Goal: Task Accomplishment & Management: Manage account settings

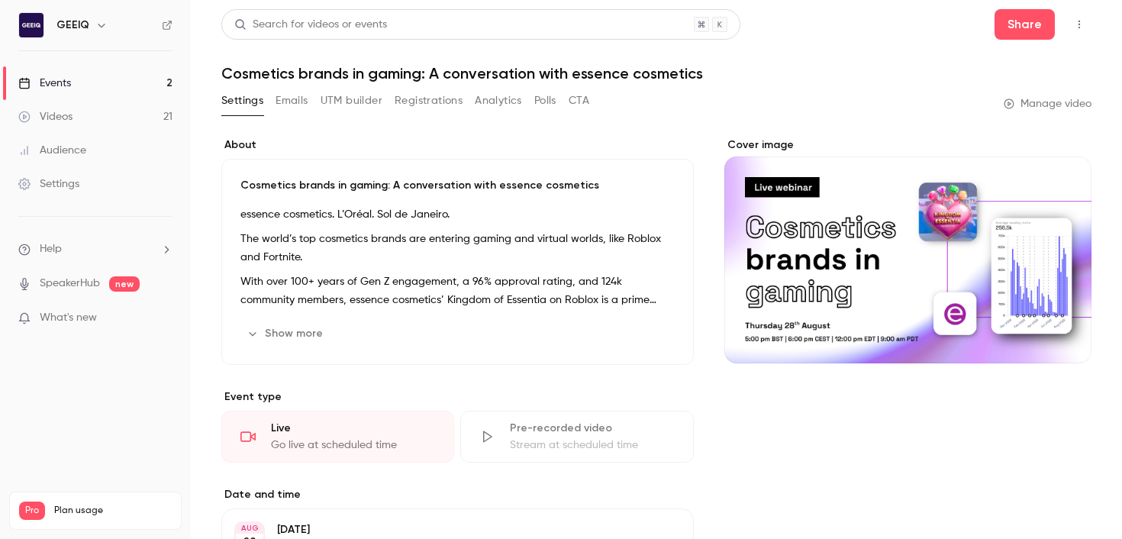
click at [98, 118] on link "Videos 21" at bounding box center [95, 117] width 191 height 34
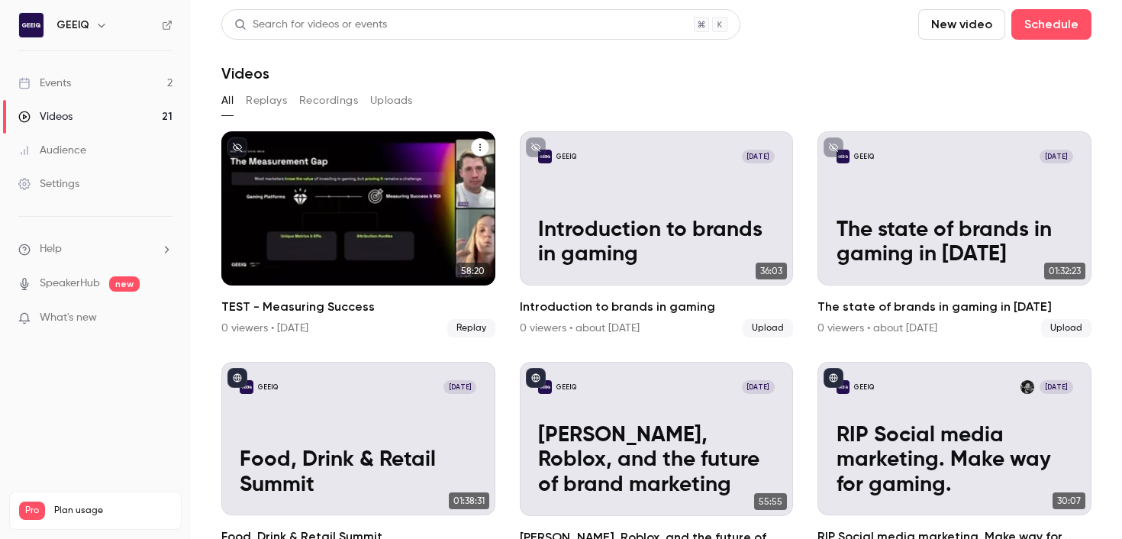
click at [324, 196] on div "GEEIQ Oct 6 TEST - Measuring Success" at bounding box center [358, 208] width 274 height 154
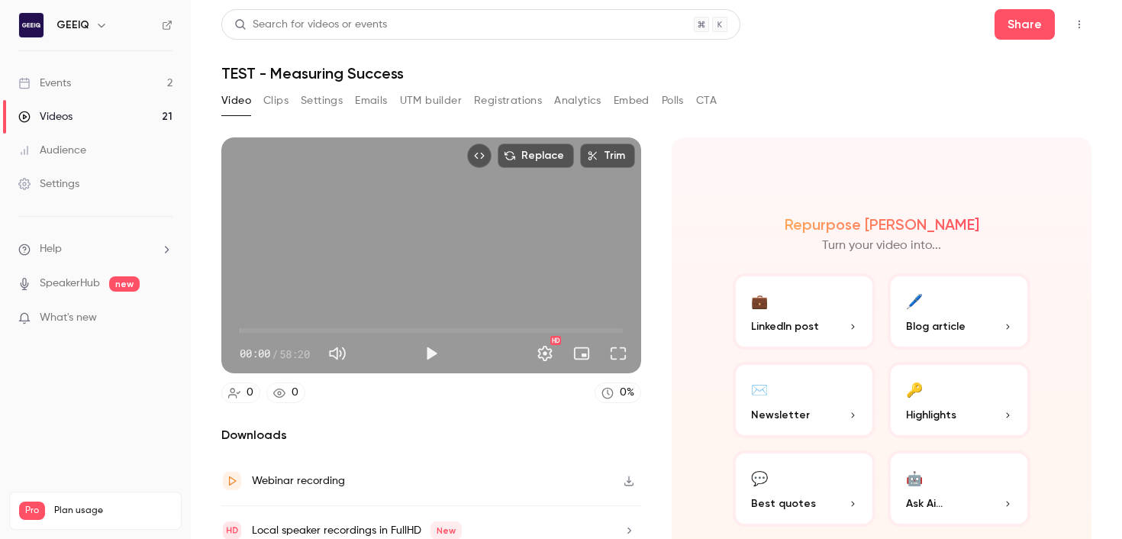
click at [329, 102] on button "Settings" at bounding box center [322, 101] width 42 height 24
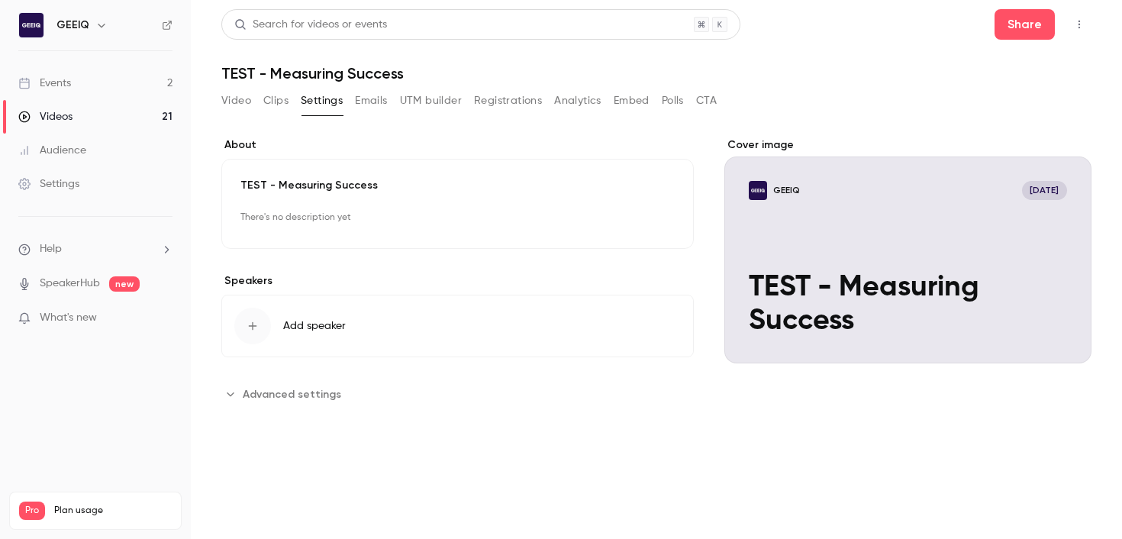
click at [268, 100] on button "Clips" at bounding box center [275, 101] width 25 height 24
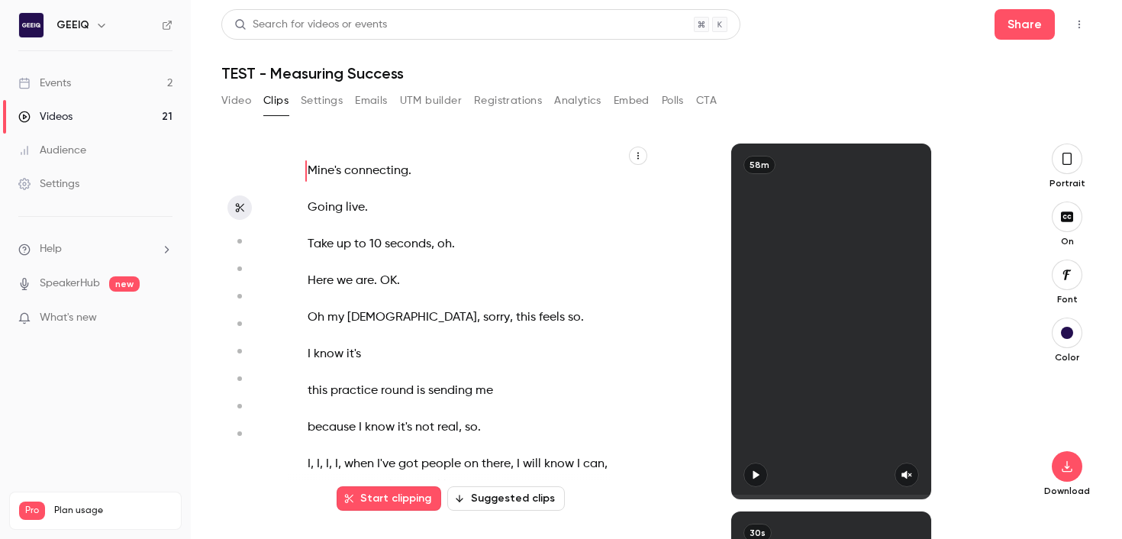
click at [636, 152] on icon "button" at bounding box center [638, 155] width 9 height 9
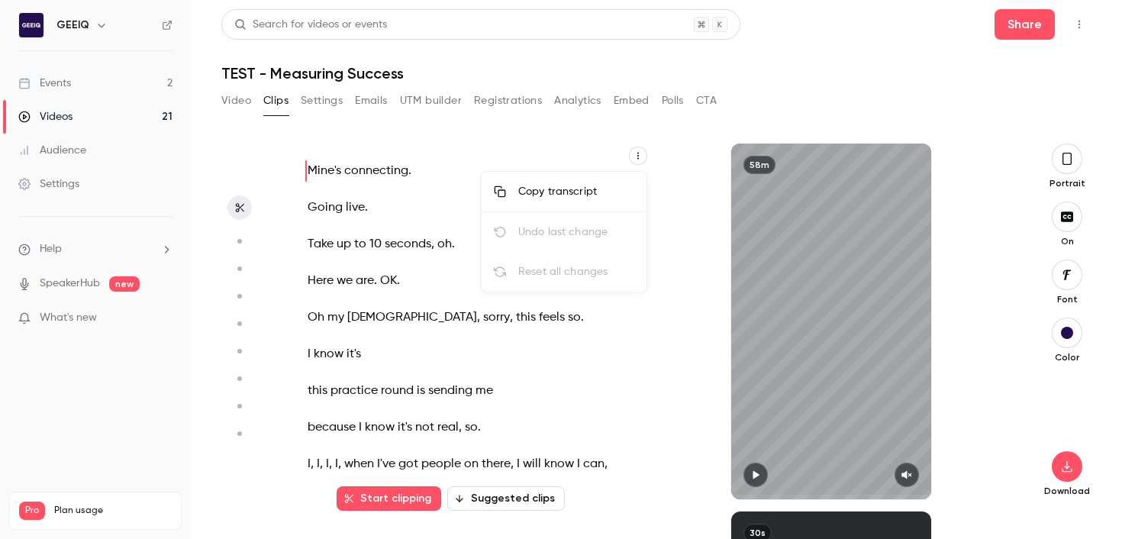
click at [604, 192] on div "Copy transcript" at bounding box center [576, 191] width 116 height 15
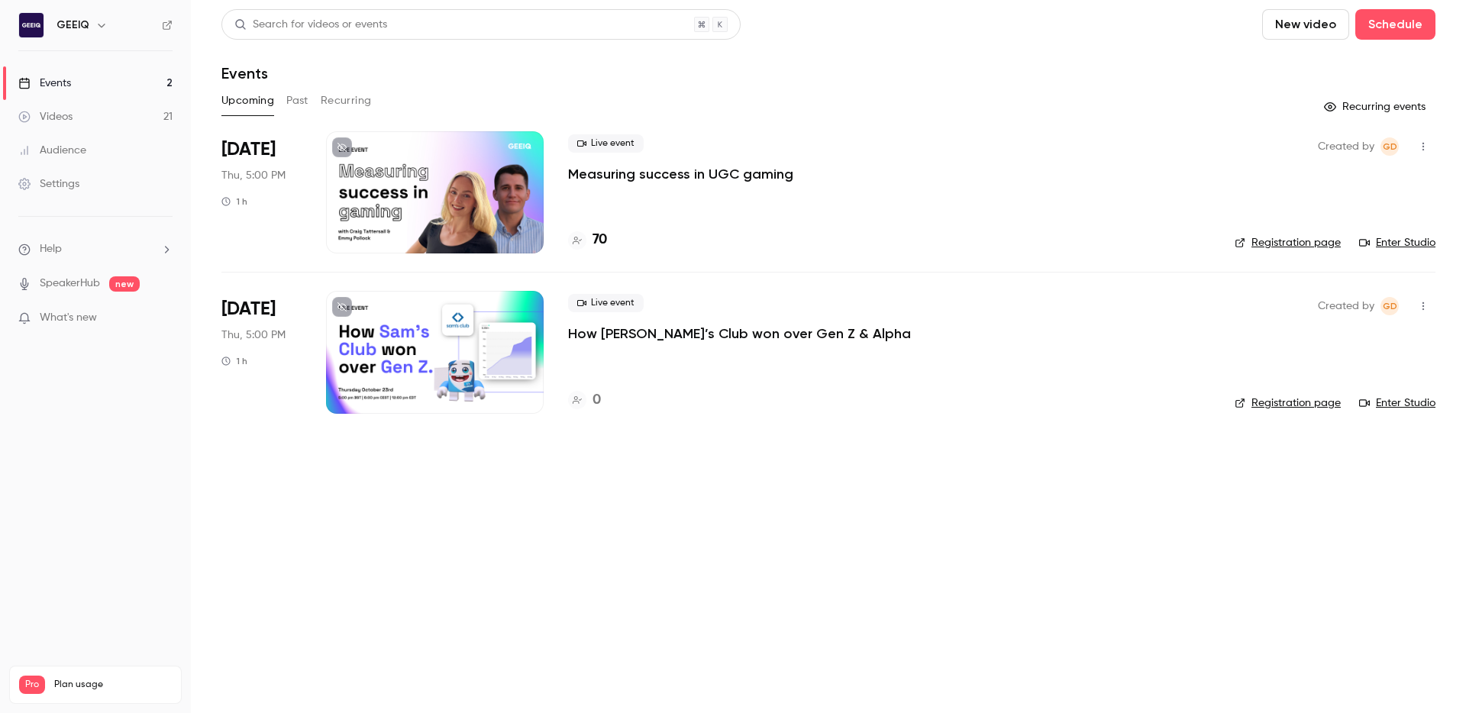
click at [661, 175] on p "Measuring success in UGC gaming" at bounding box center [680, 174] width 225 height 18
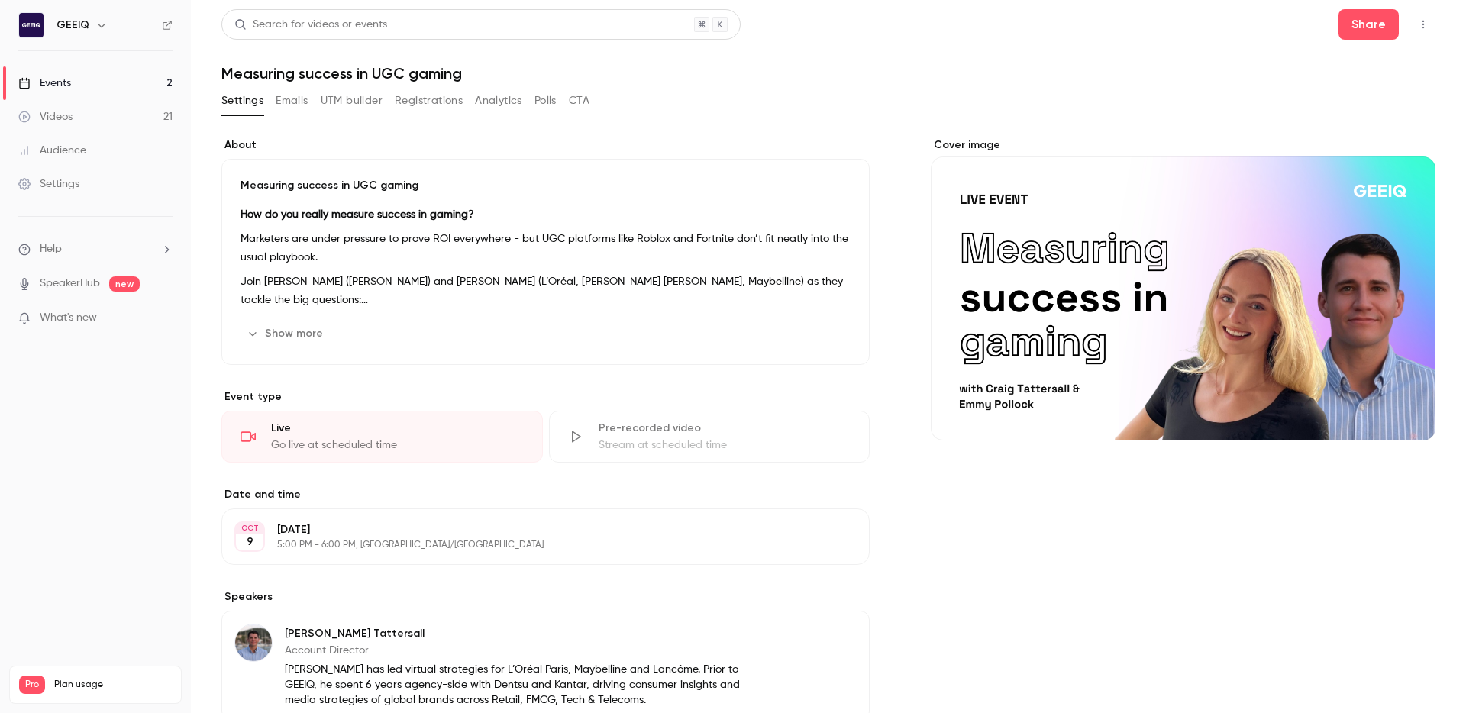
click at [286, 102] on button "Emails" at bounding box center [292, 101] width 32 height 24
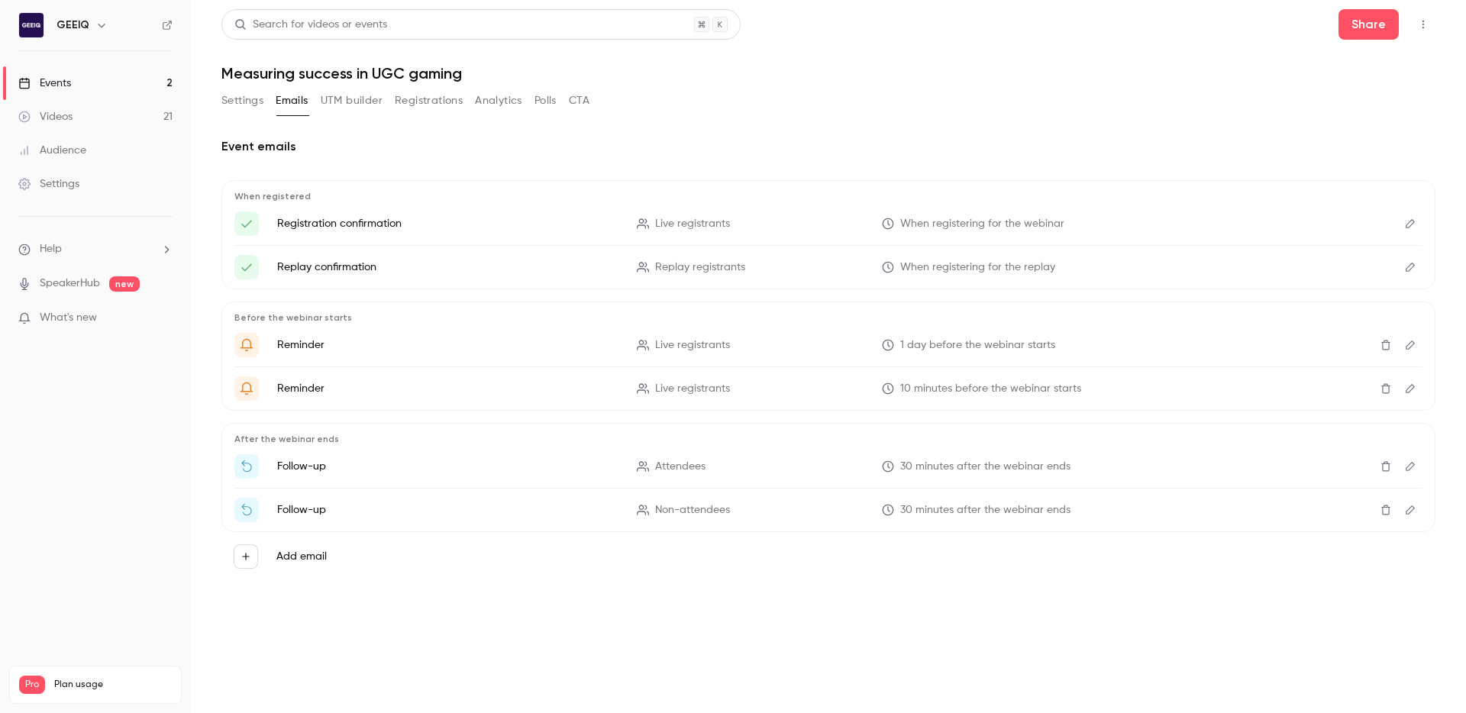
click at [427, 96] on button "Registrations" at bounding box center [429, 101] width 68 height 24
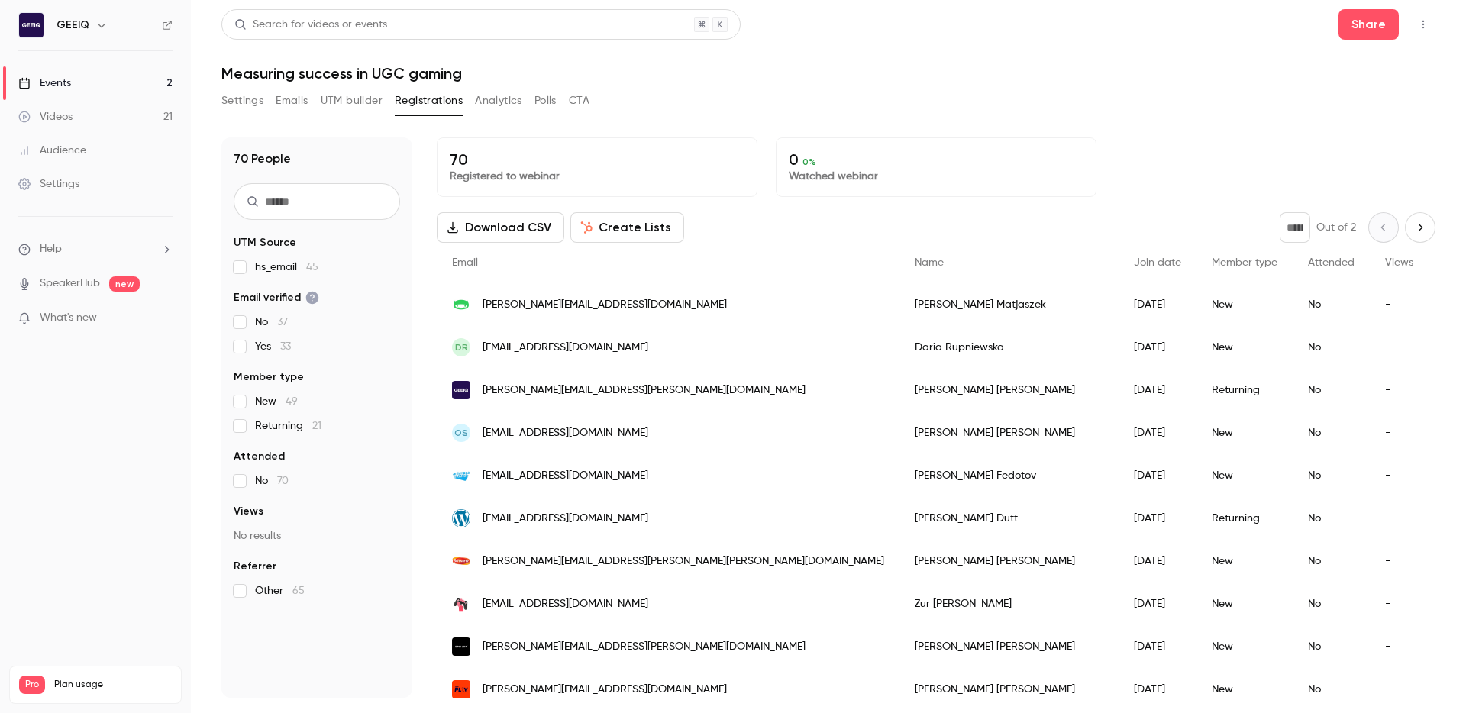
click at [286, 102] on button "Emails" at bounding box center [292, 101] width 32 height 24
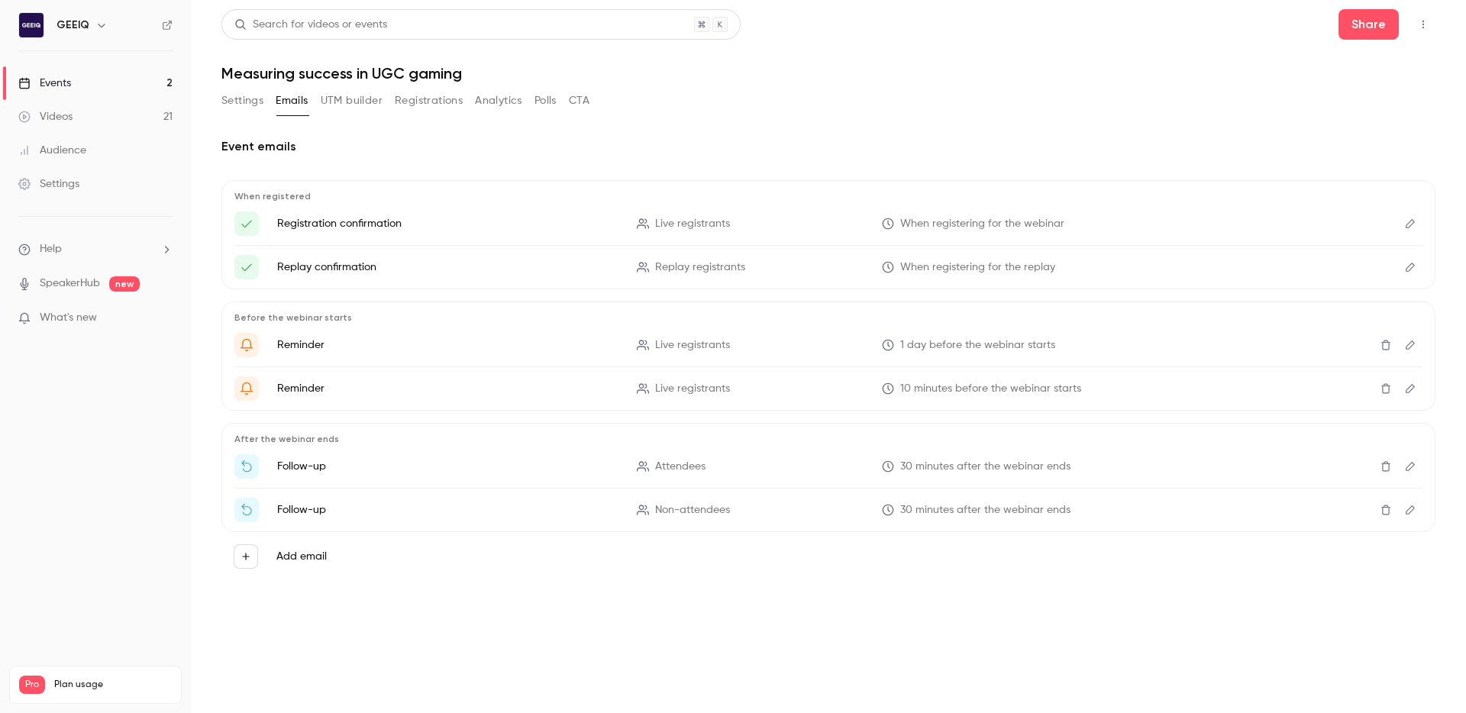
click at [230, 108] on button "Settings" at bounding box center [242, 101] width 42 height 24
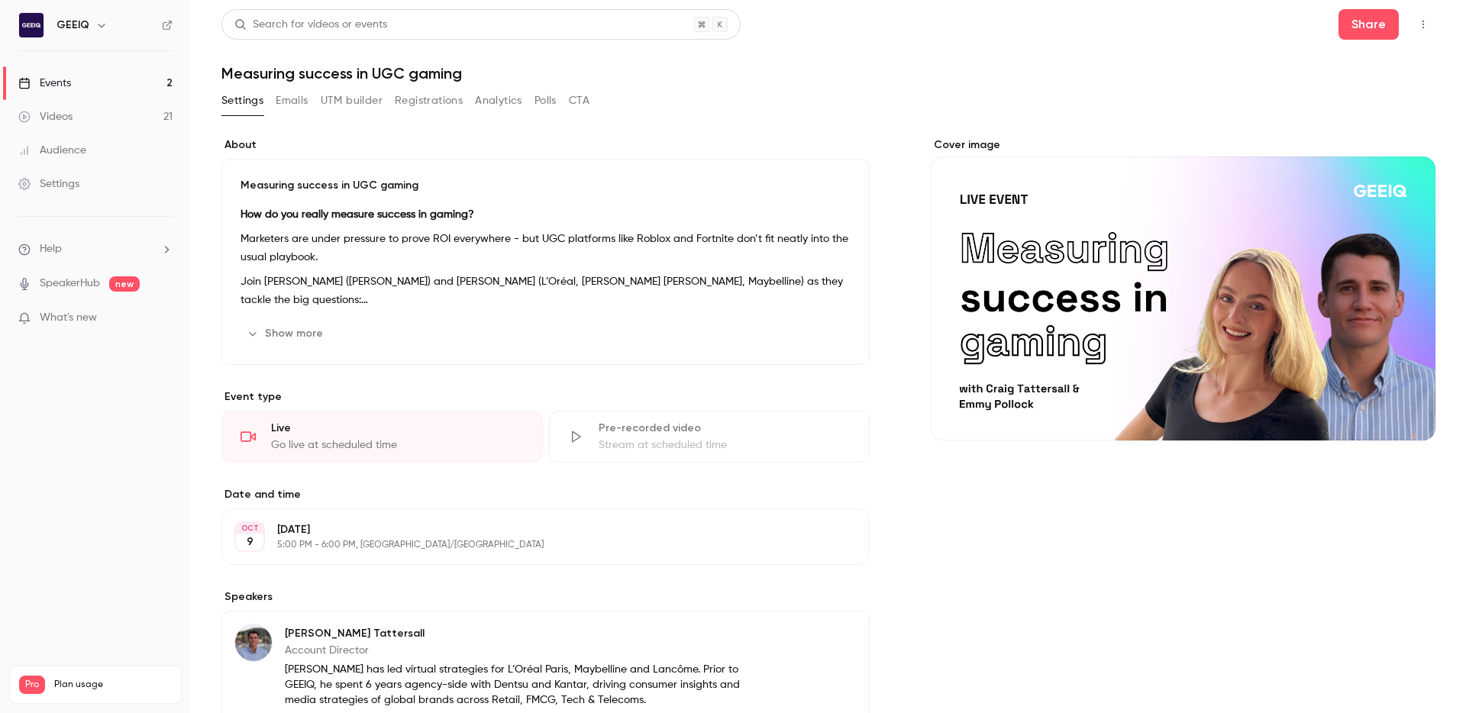
click at [302, 331] on button "Show more" at bounding box center [286, 333] width 92 height 24
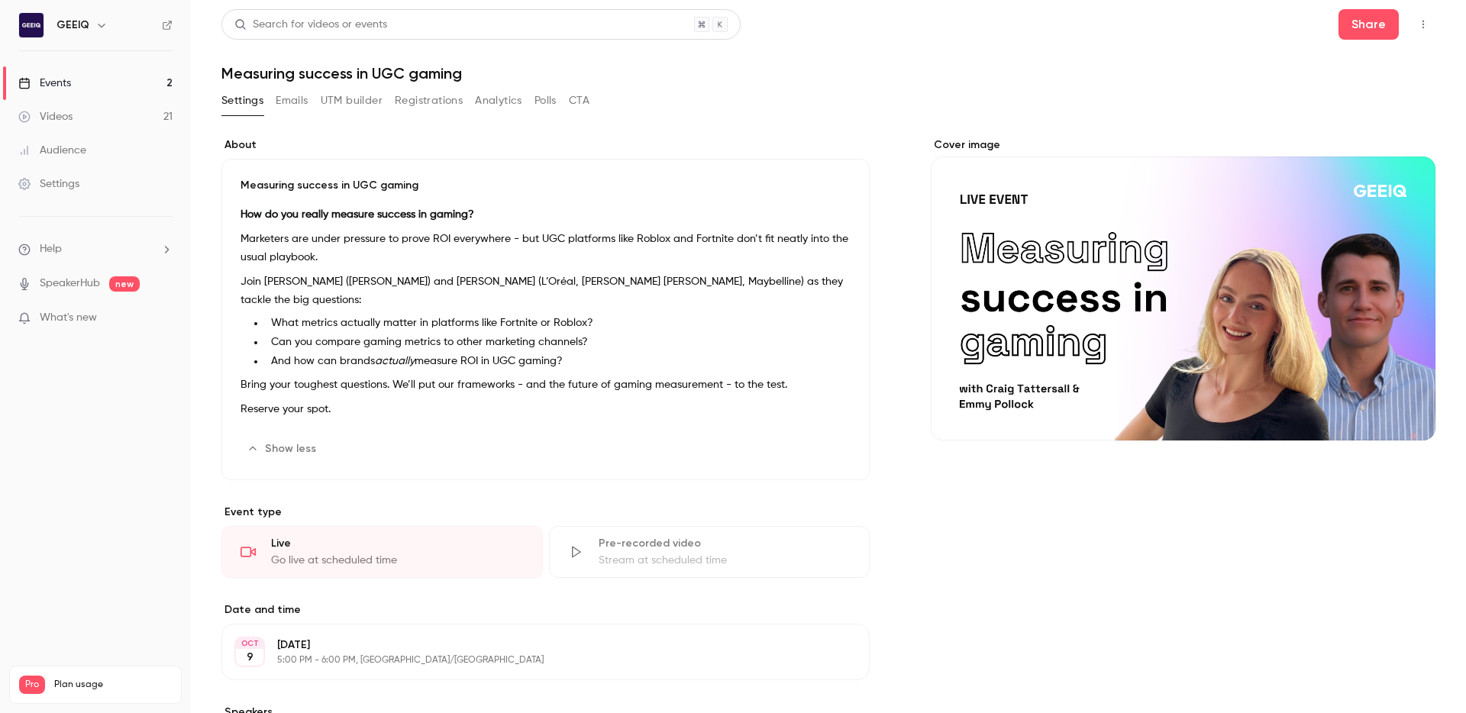
click at [400, 299] on p "Join Emmy Pollock (Versace, HUGO BOSS) and Craig Tattersall (L’Oréal, Ralph Lau…" at bounding box center [545, 291] width 610 height 37
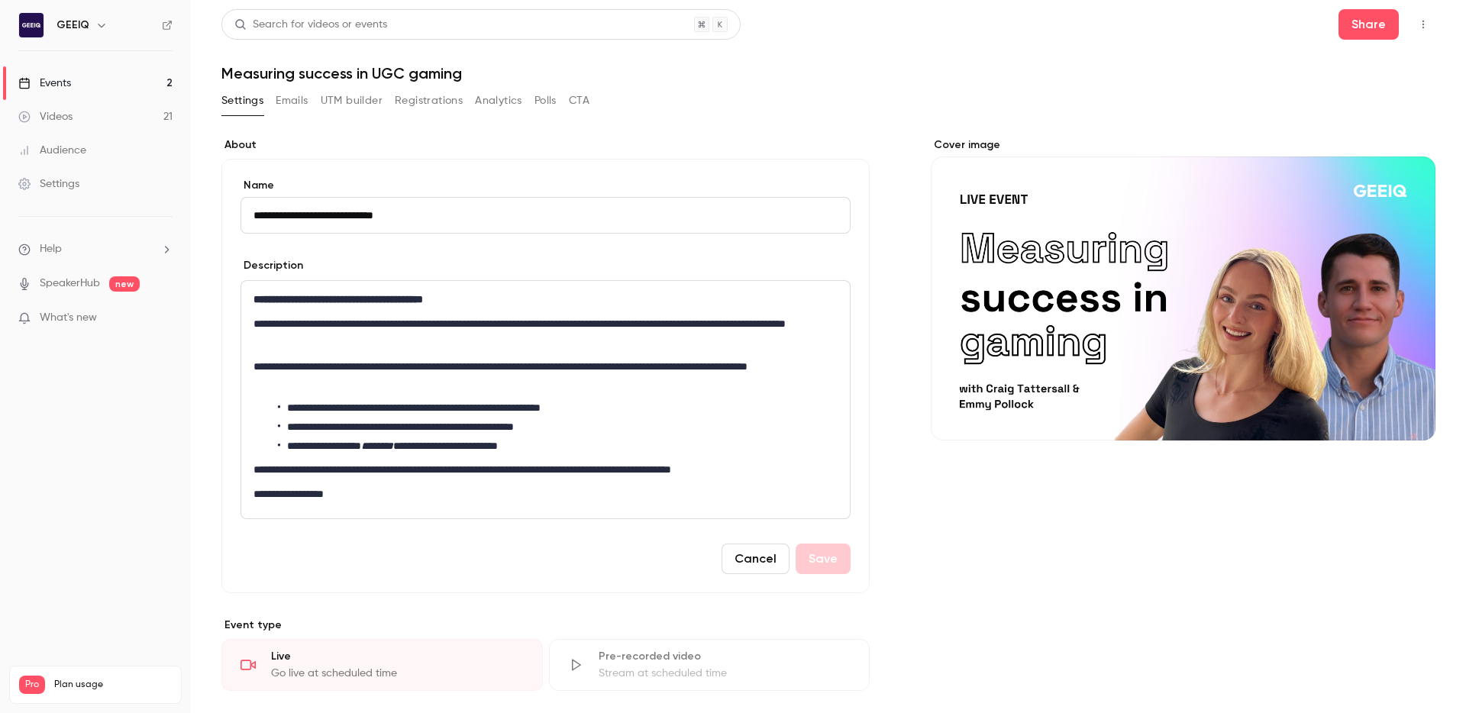
click at [421, 335] on p "**********" at bounding box center [545, 333] width 584 height 37
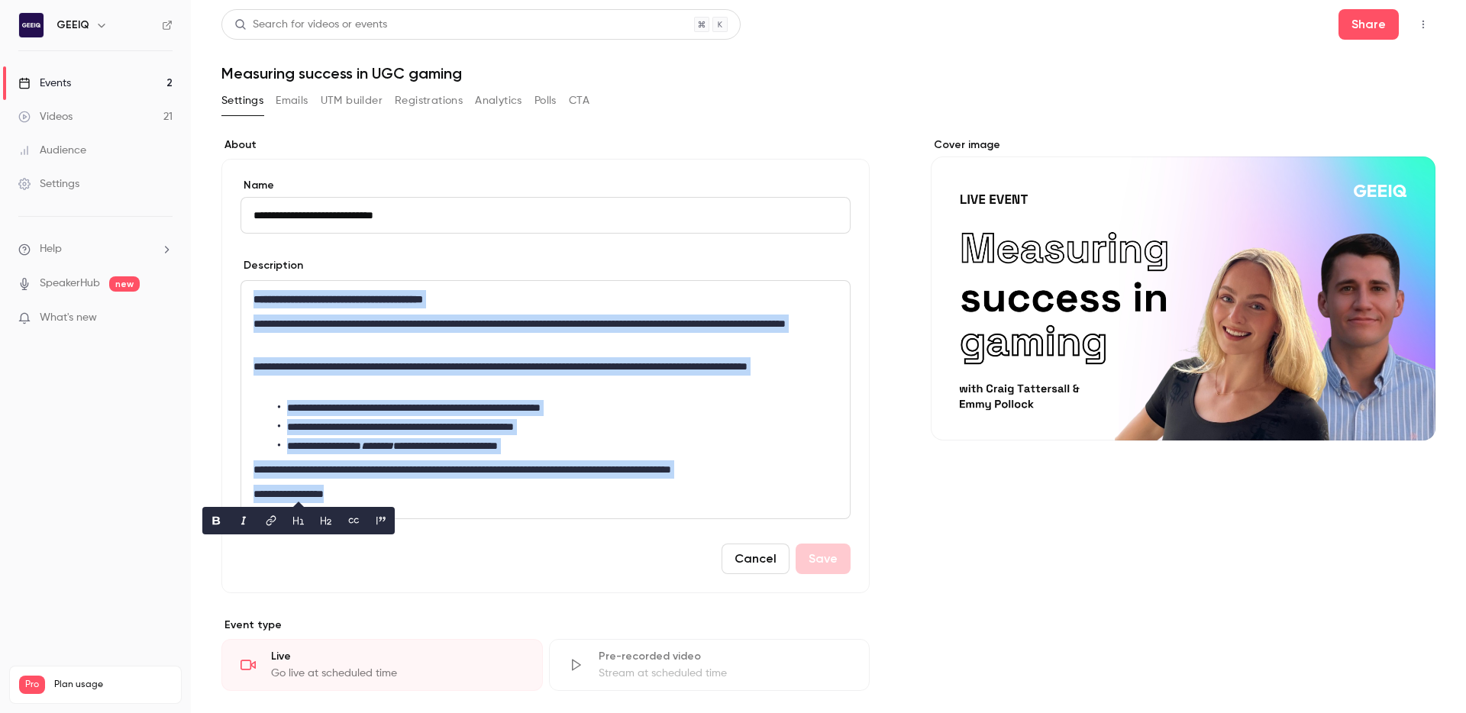
copy div "**********"
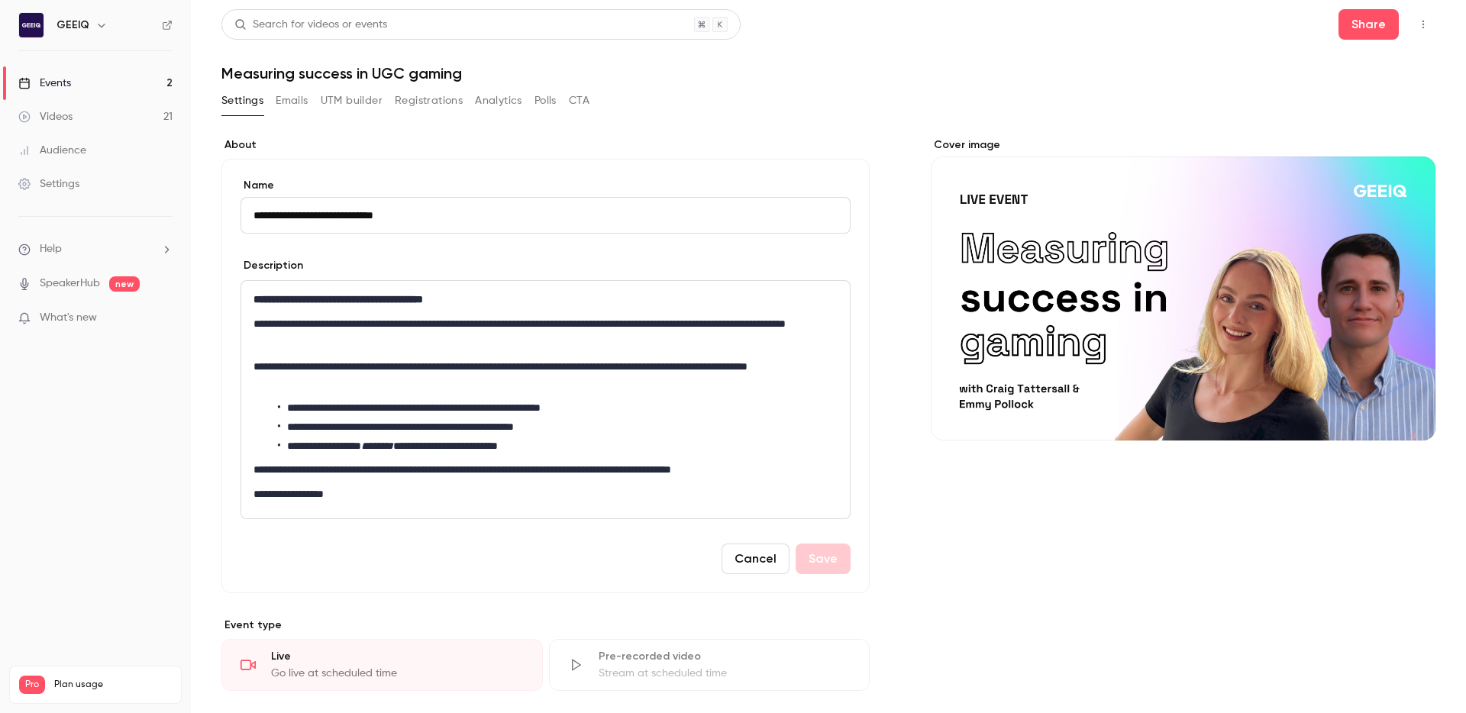
click at [647, 121] on div "**********" at bounding box center [828, 676] width 1214 height 1115
click at [1368, 21] on button "Share" at bounding box center [1368, 24] width 60 height 31
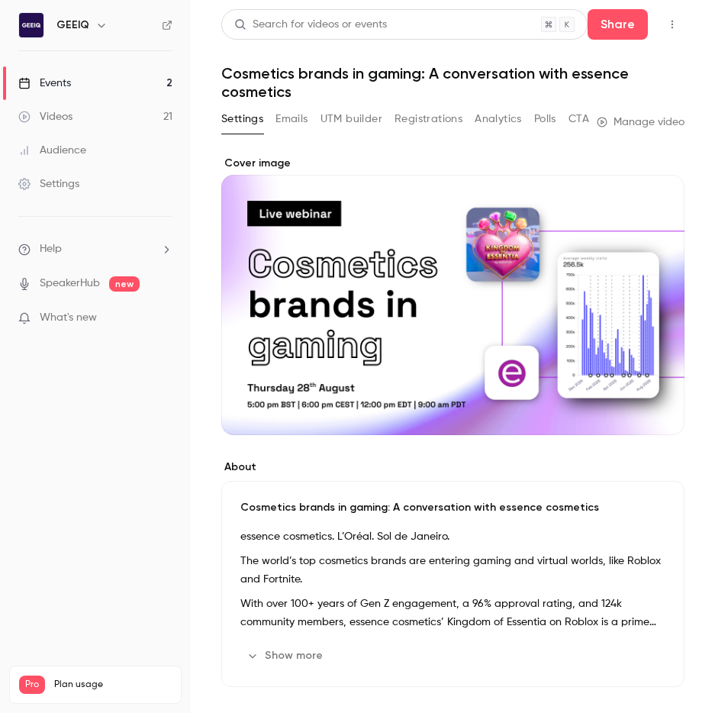
click at [47, 83] on div "Events" at bounding box center [44, 83] width 53 height 15
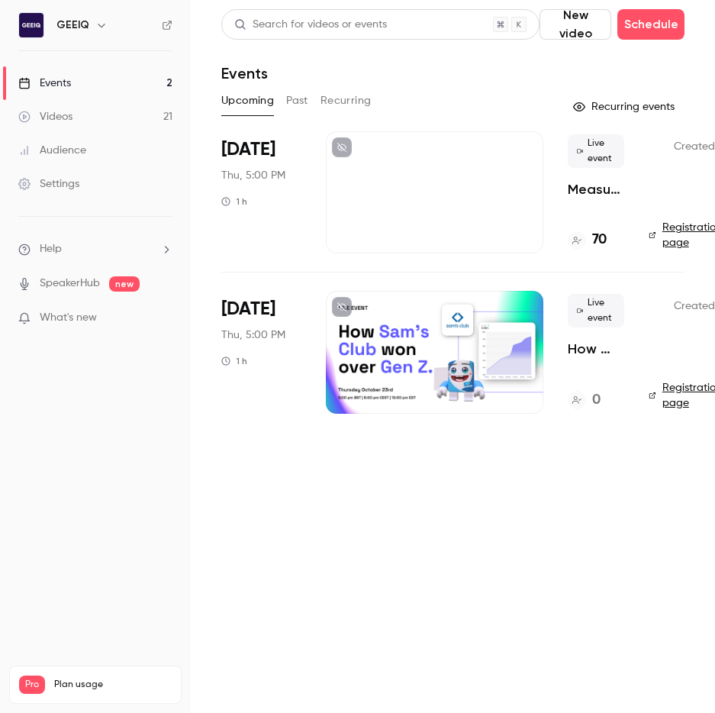
scroll to position [0, 1]
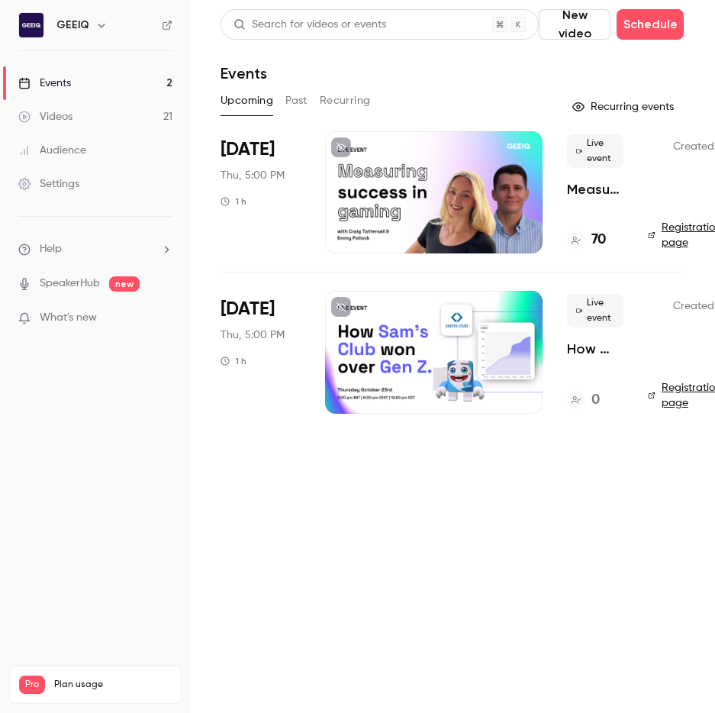
click at [602, 189] on p "Measuring success in UGC gaming" at bounding box center [595, 189] width 56 height 18
click at [586, 347] on p "How Sam’s Club won over Gen Z & Alpha" at bounding box center [596, 349] width 56 height 18
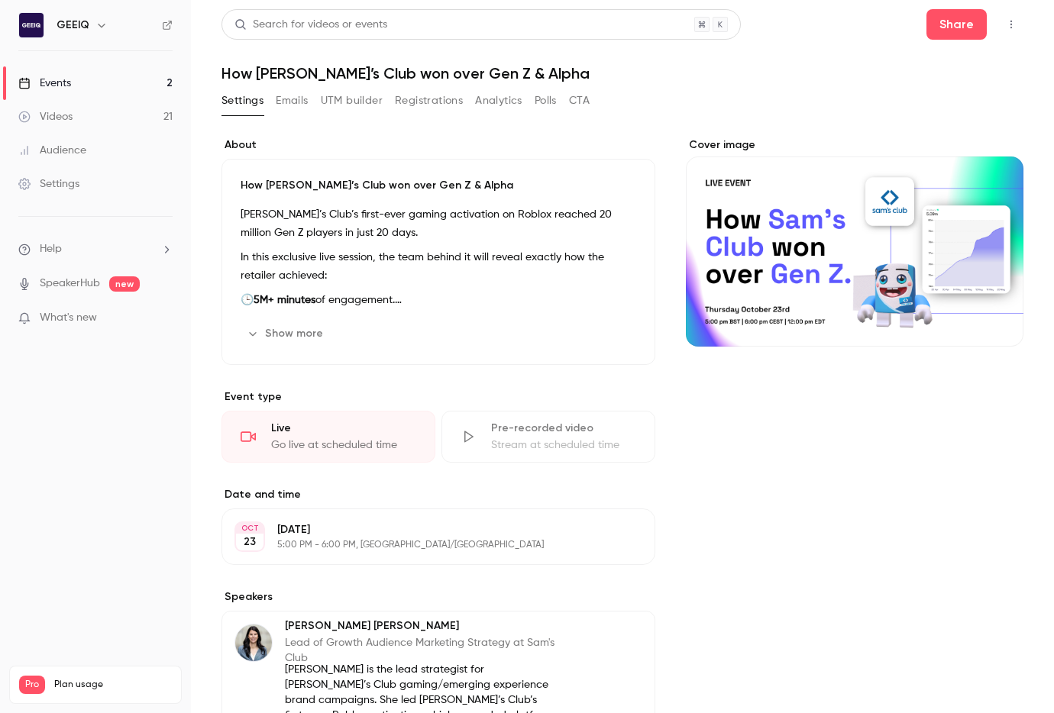
click at [421, 101] on button "Registrations" at bounding box center [429, 101] width 68 height 24
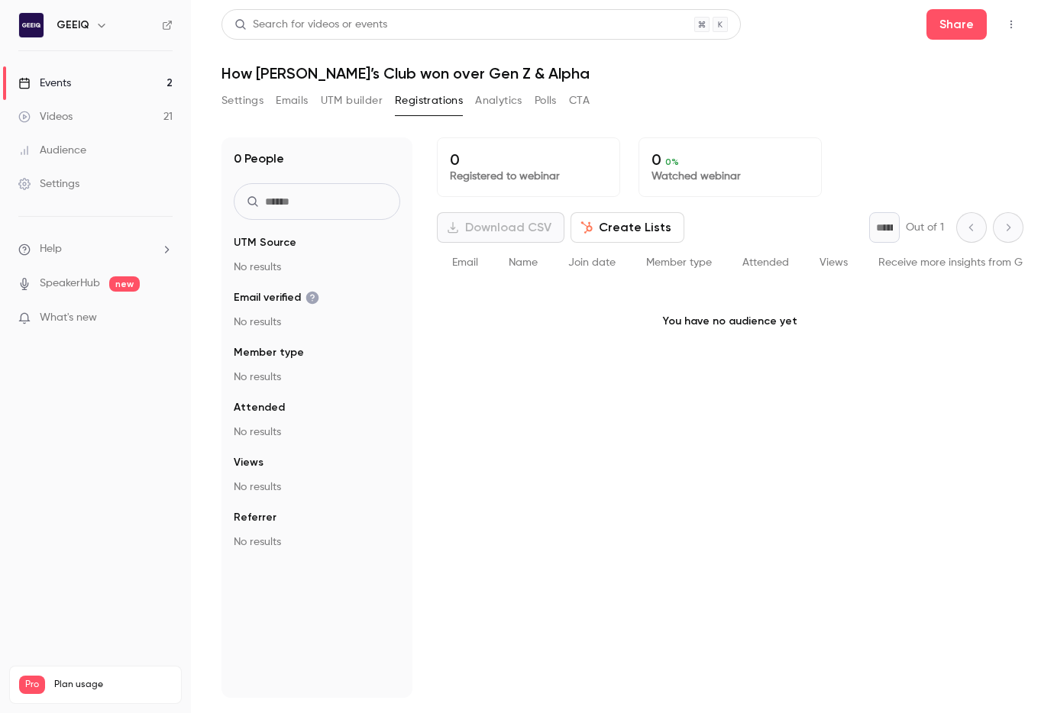
click at [228, 94] on button "Settings" at bounding box center [242, 101] width 42 height 24
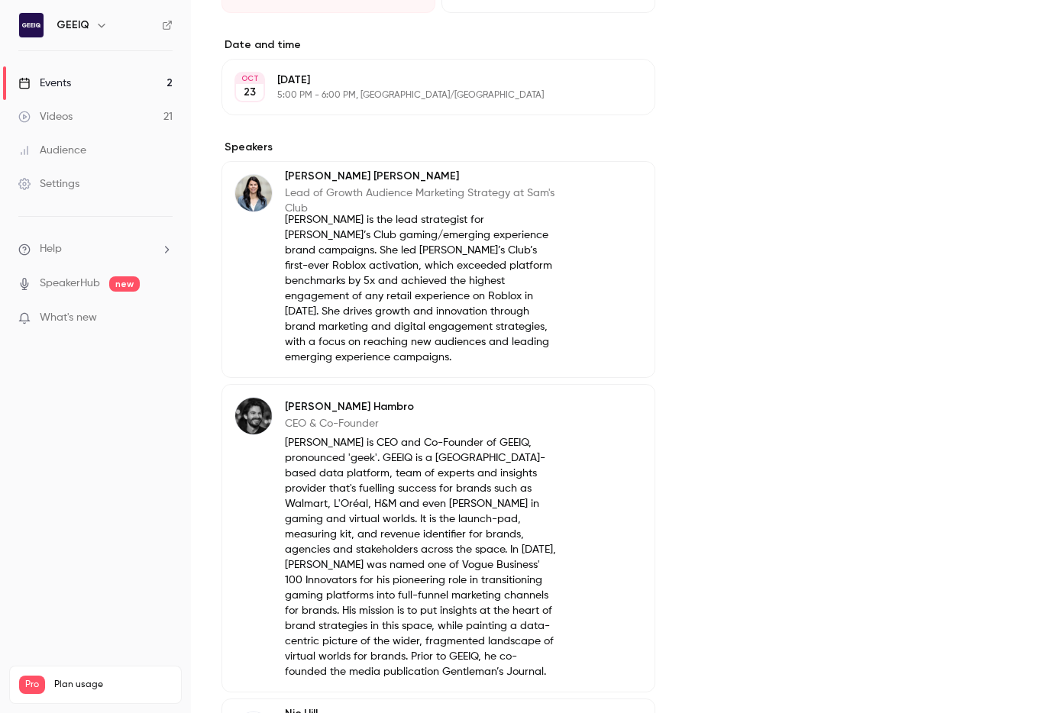
scroll to position [454, 0]
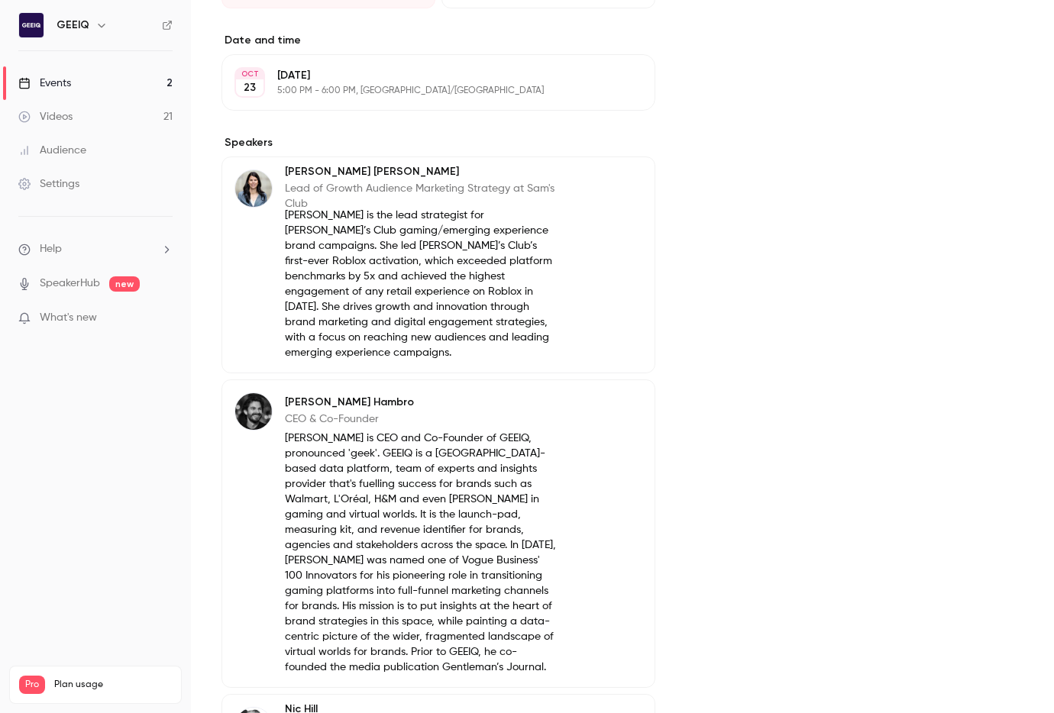
drag, startPoint x: 780, startPoint y: 317, endPoint x: 635, endPoint y: 373, distance: 155.7
click at [715, 317] on div "Cover image" at bounding box center [854, 497] width 337 height 1629
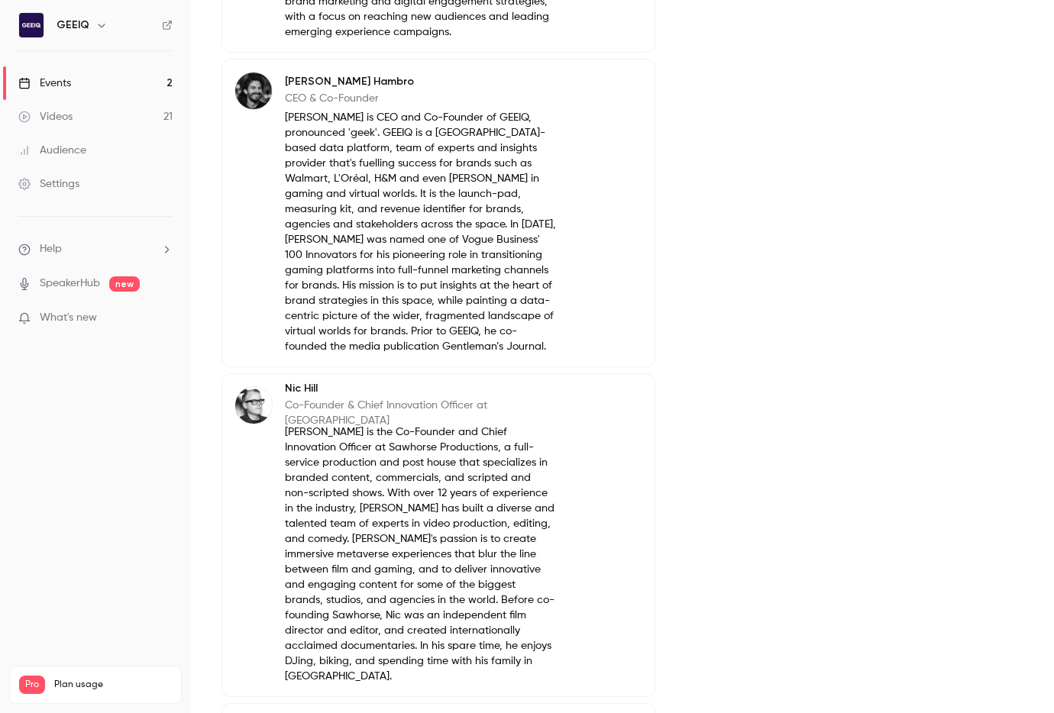
scroll to position [823, 0]
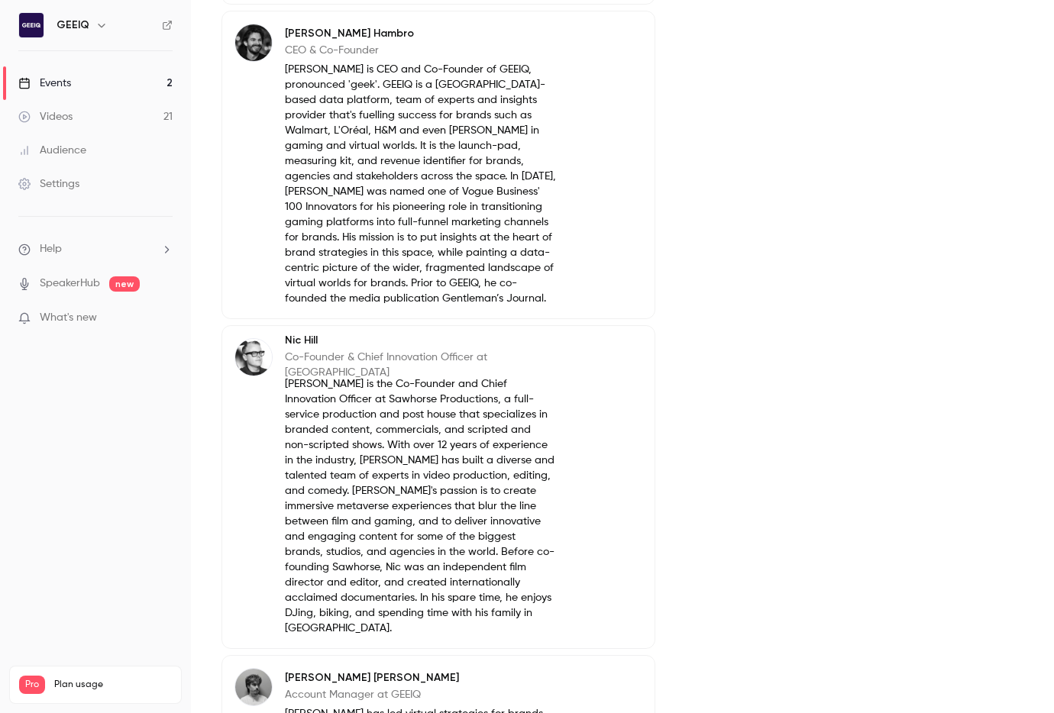
click at [610, 341] on button "Edit" at bounding box center [614, 350] width 56 height 24
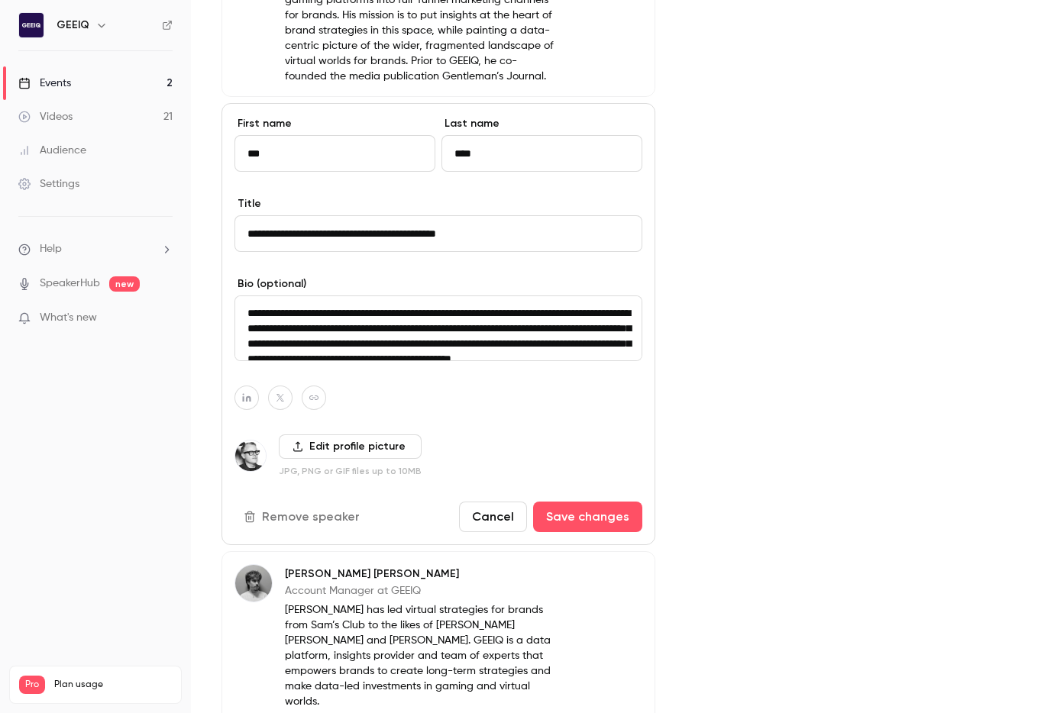
scroll to position [1048, 0]
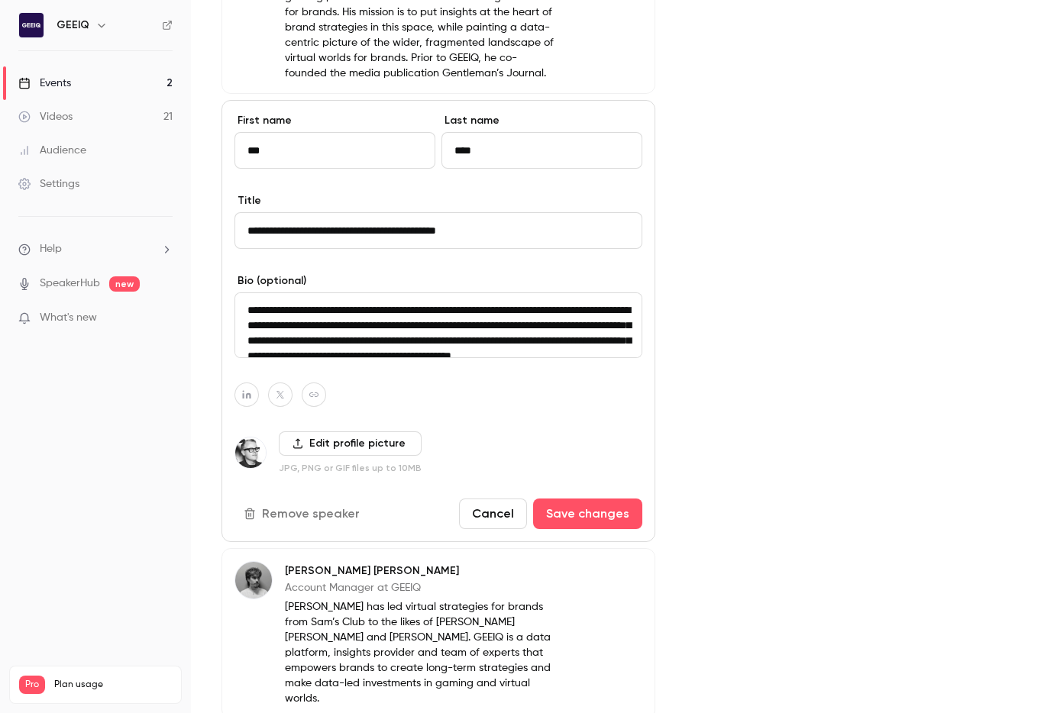
click at [437, 336] on textarea "**********" at bounding box center [438, 325] width 408 height 66
click at [453, 323] on textarea "**********" at bounding box center [438, 325] width 408 height 66
click at [474, 318] on textarea "**********" at bounding box center [438, 325] width 408 height 66
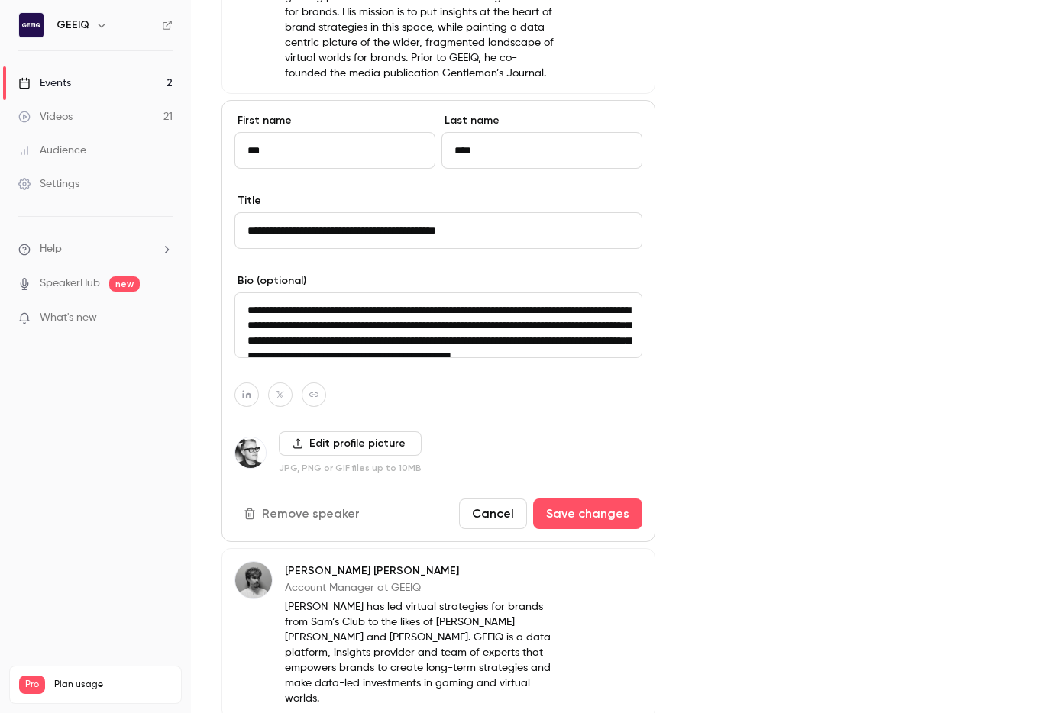
click at [474, 318] on textarea "**********" at bounding box center [438, 325] width 408 height 66
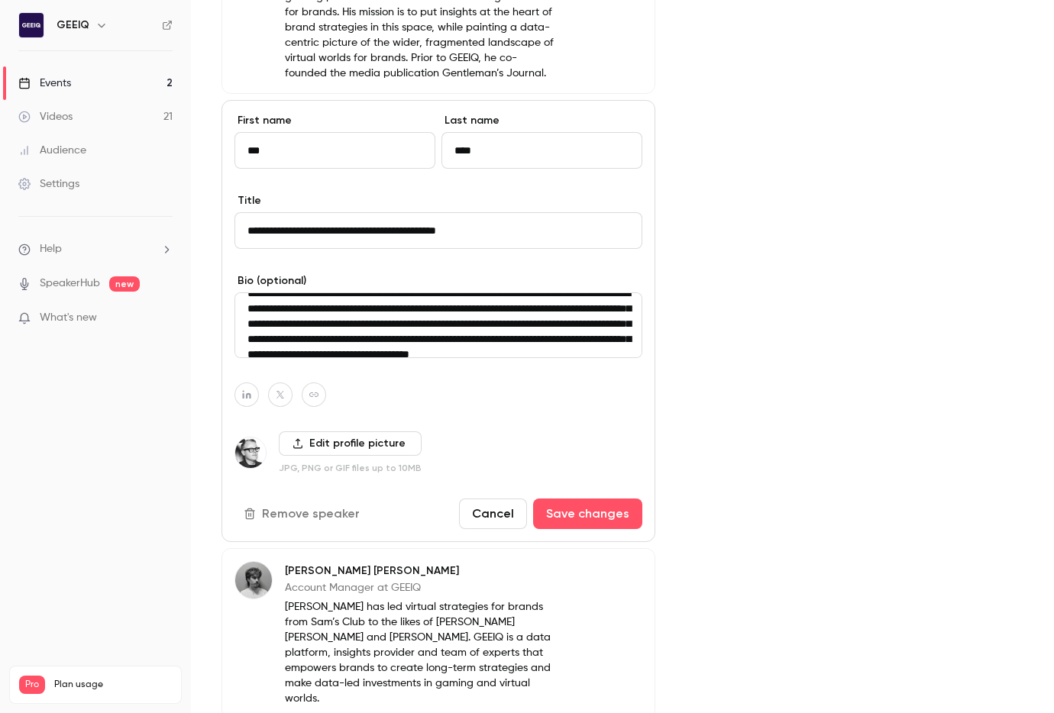
click at [464, 310] on textarea "**********" at bounding box center [438, 325] width 408 height 66
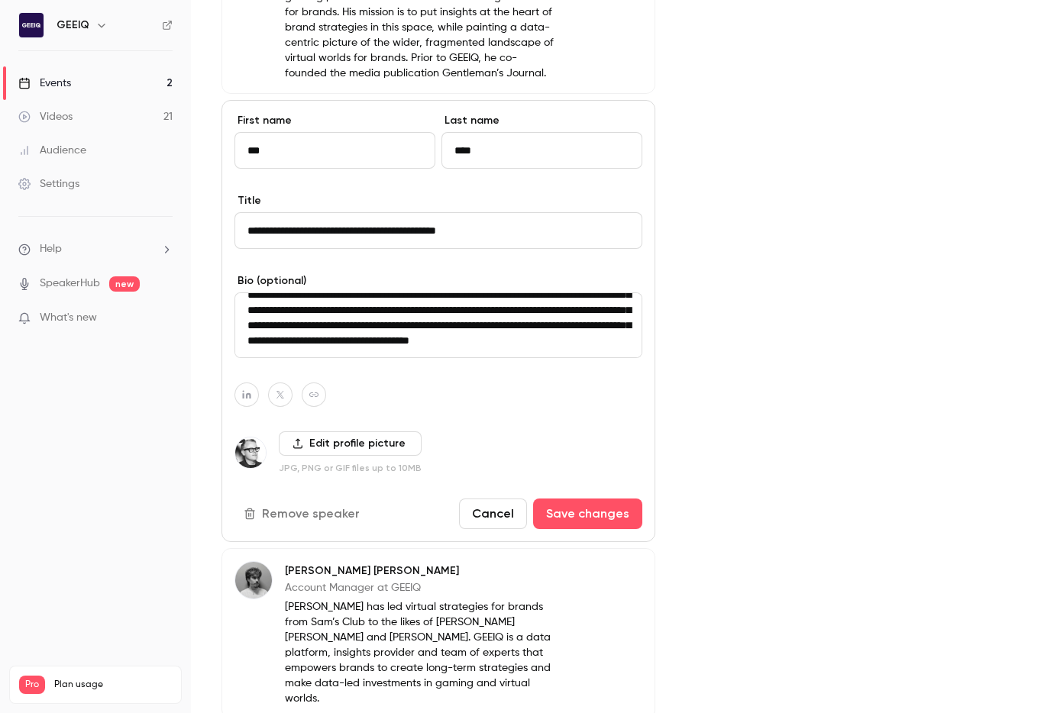
paste textarea "**********"
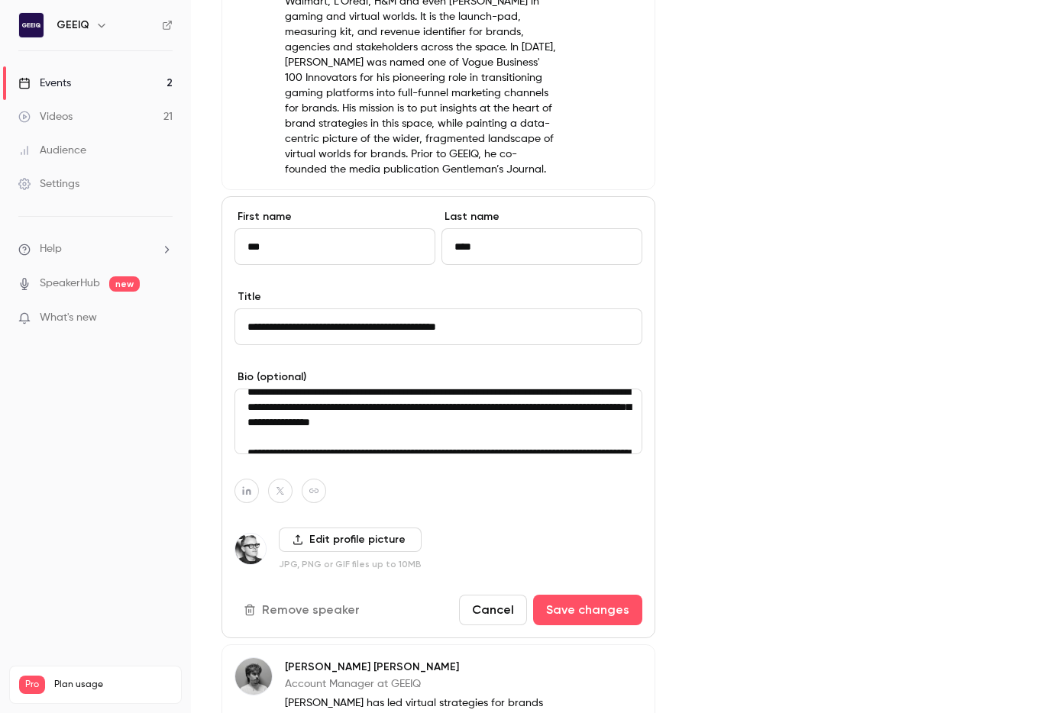
scroll to position [80, 0]
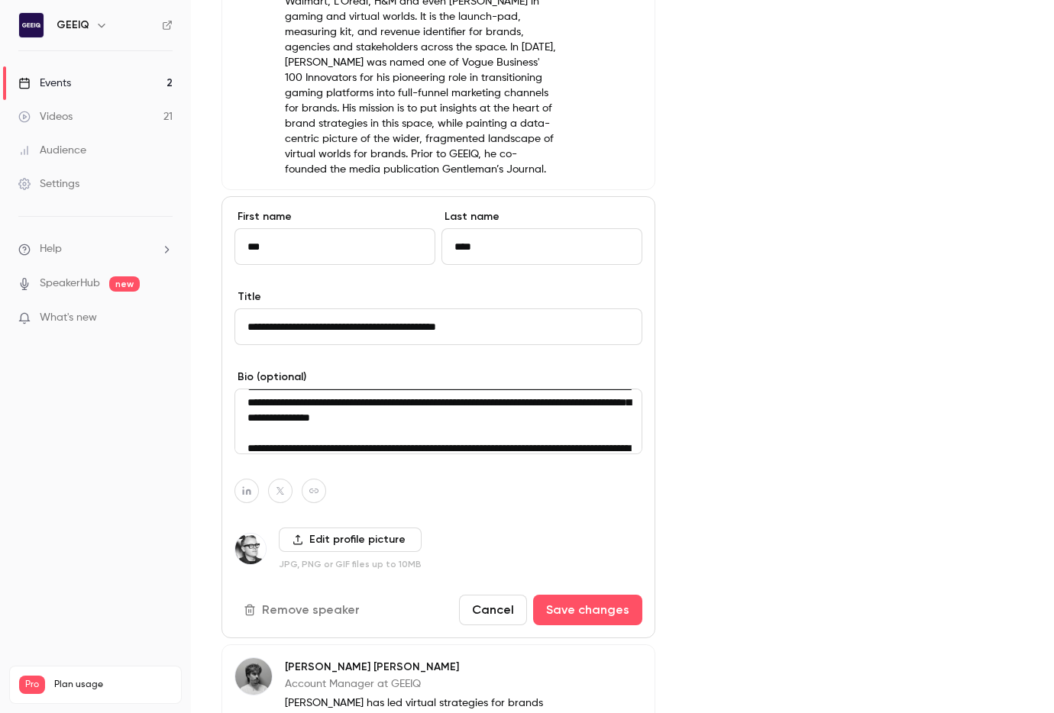
click at [270, 389] on textarea "**********" at bounding box center [438, 422] width 408 height 66
type textarea "**********"
drag, startPoint x: 755, startPoint y: 415, endPoint x: 692, endPoint y: 414, distance: 63.4
click at [715, 415] on div "Cover image" at bounding box center [854, 59] width 337 height 1748
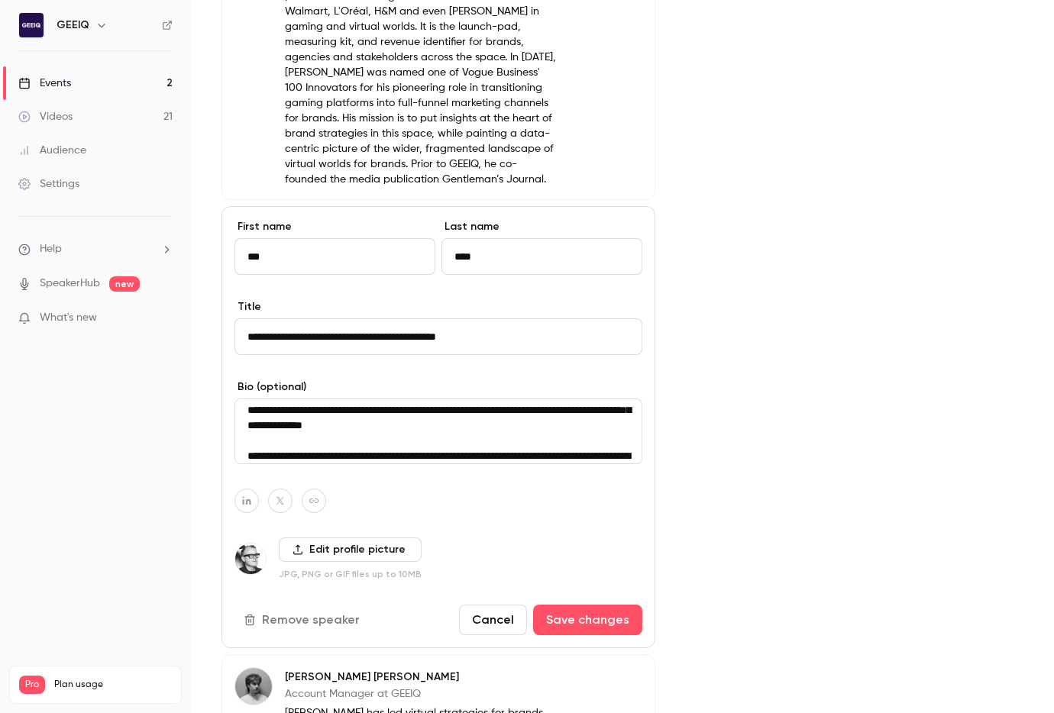
scroll to position [81, 0]
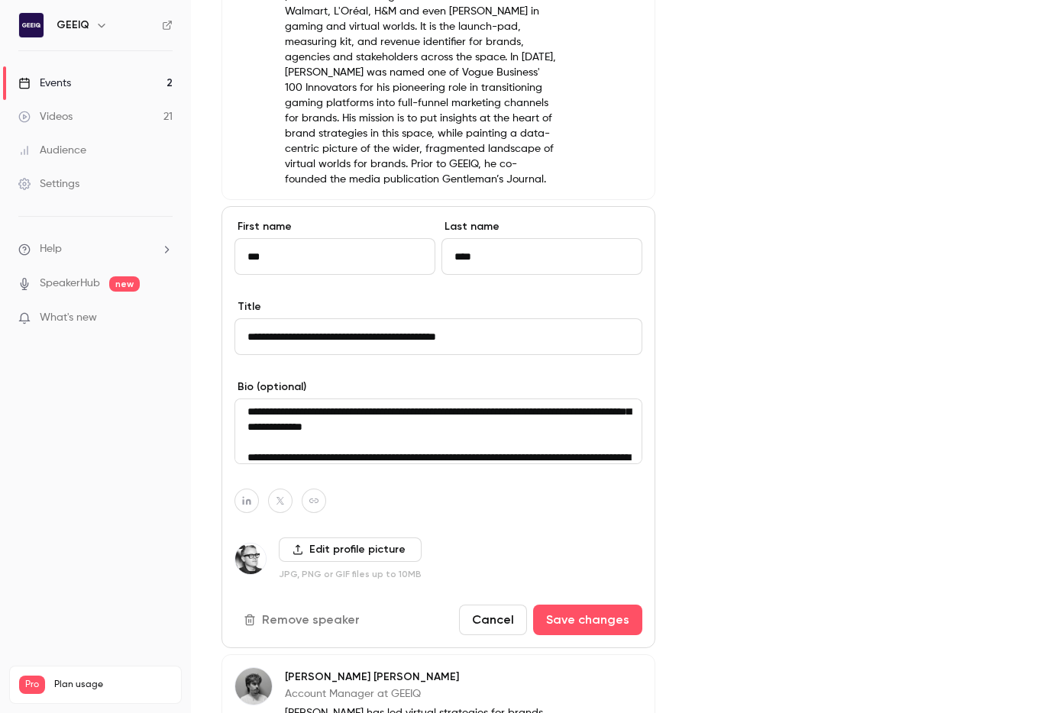
click at [455, 411] on textarea "**********" at bounding box center [438, 432] width 408 height 66
click at [712, 393] on div "Cover image" at bounding box center [854, 69] width 337 height 1748
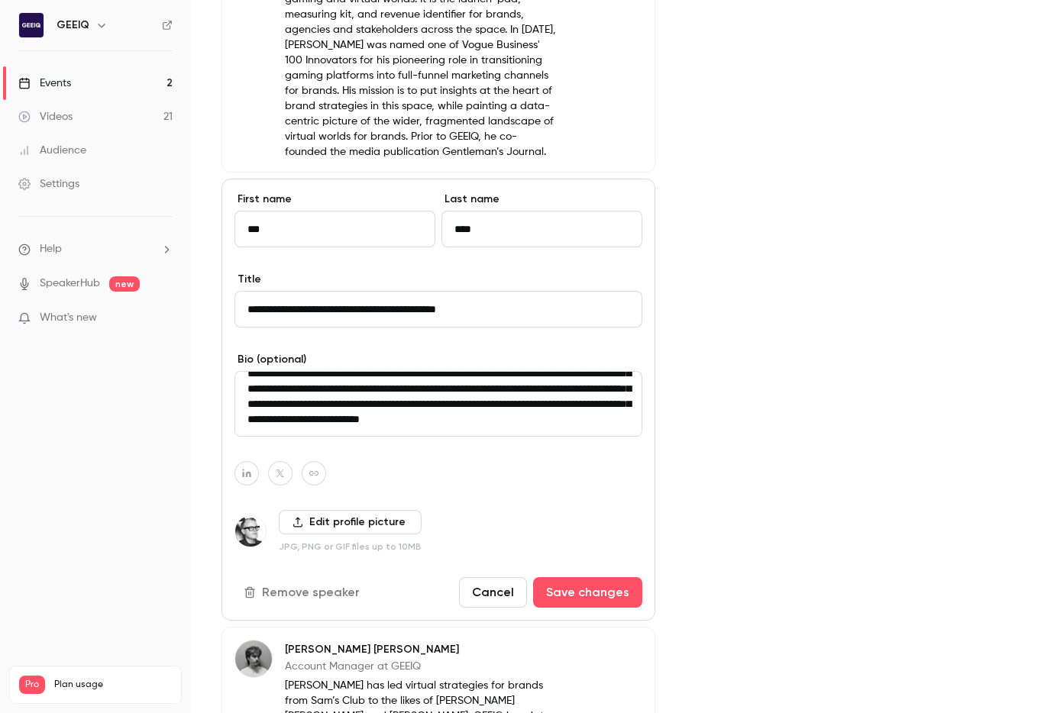
scroll to position [973, 0]
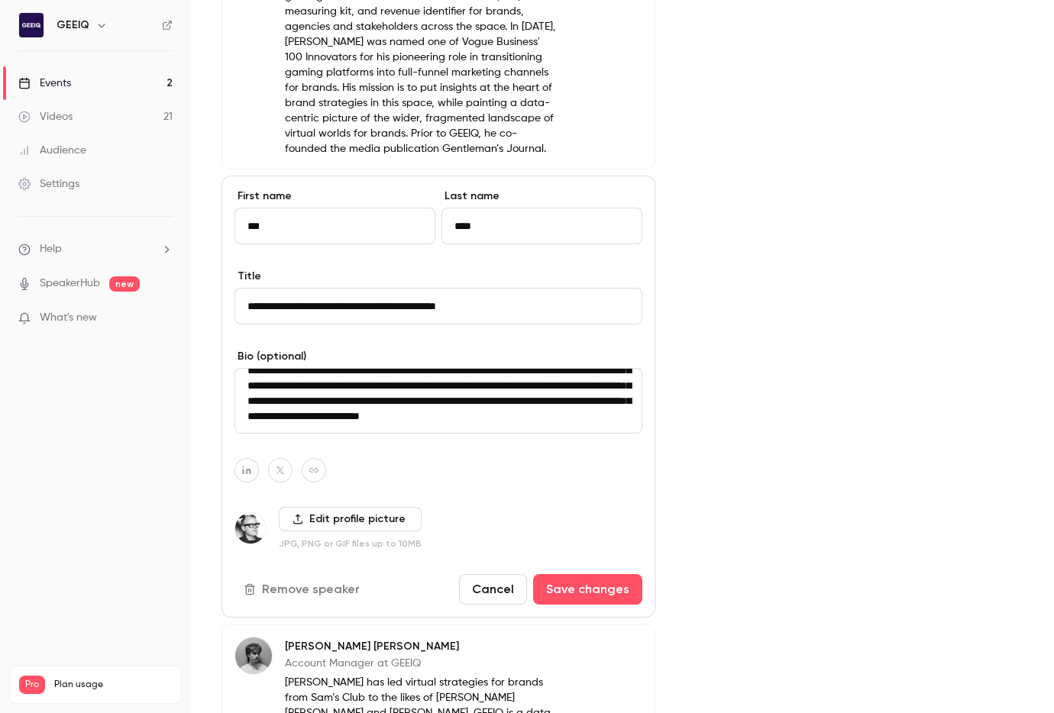
click at [612, 507] on div "Edit profile picture JPG, PNG or GIF files up to 10MB" at bounding box center [438, 528] width 408 height 43
click at [597, 579] on button "Save changes" at bounding box center [587, 589] width 109 height 31
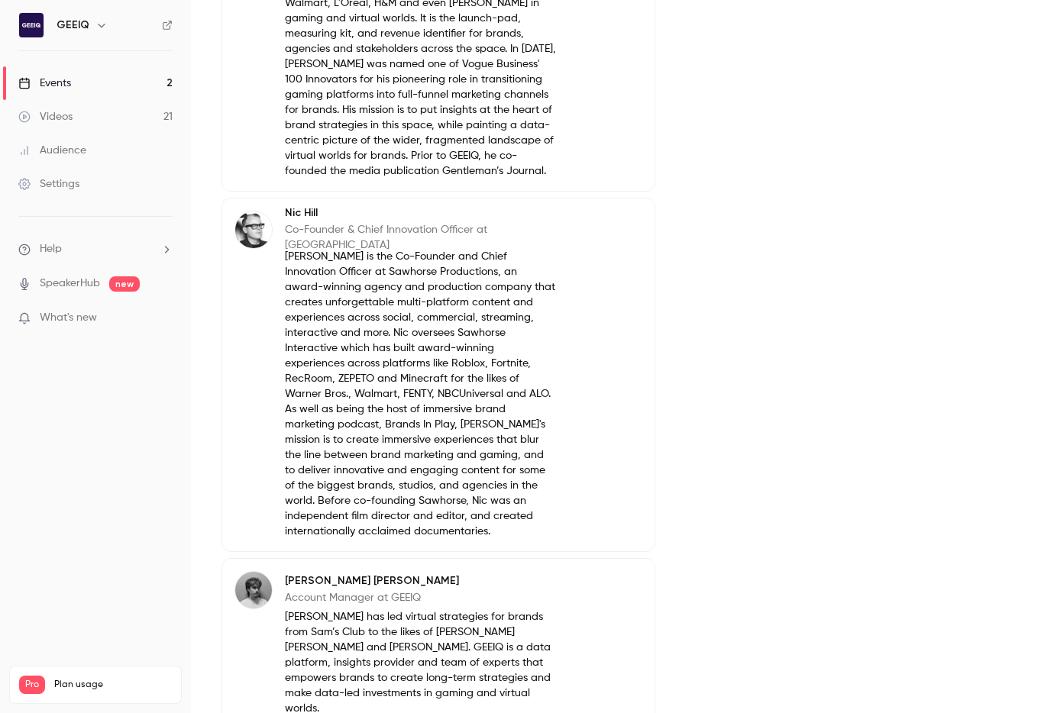
click at [715, 516] on div "Cover image" at bounding box center [854, 17] width 337 height 1660
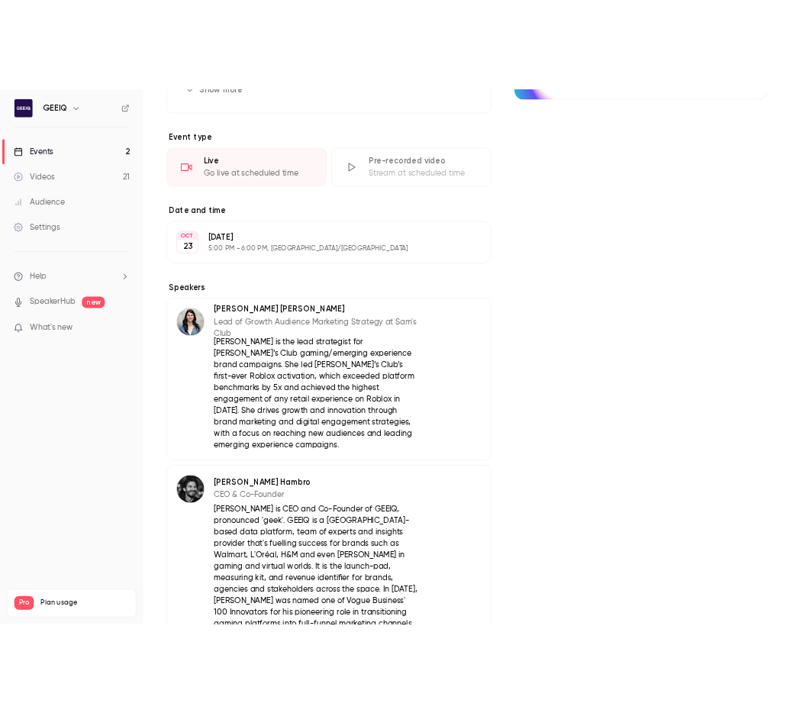
scroll to position [0, 0]
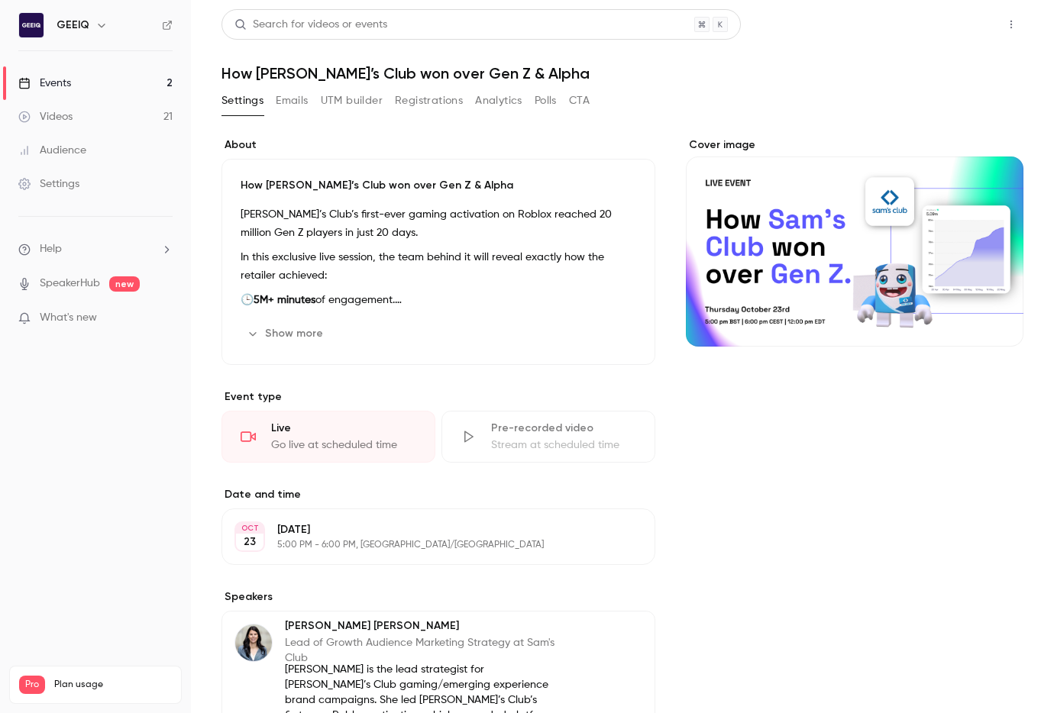
click at [715, 25] on button "Share" at bounding box center [956, 24] width 60 height 31
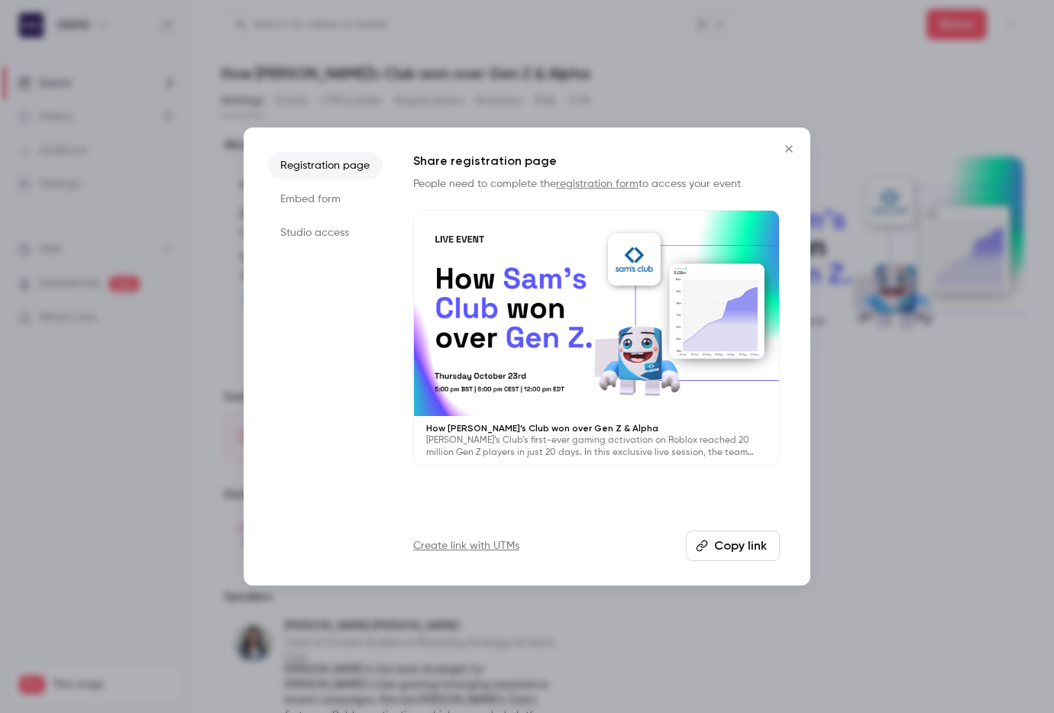
click at [715, 529] on div "Share registration page People need to complete the registration form to access…" at bounding box center [596, 356] width 366 height 409
click at [713, 551] on button "Copy link" at bounding box center [733, 546] width 94 height 31
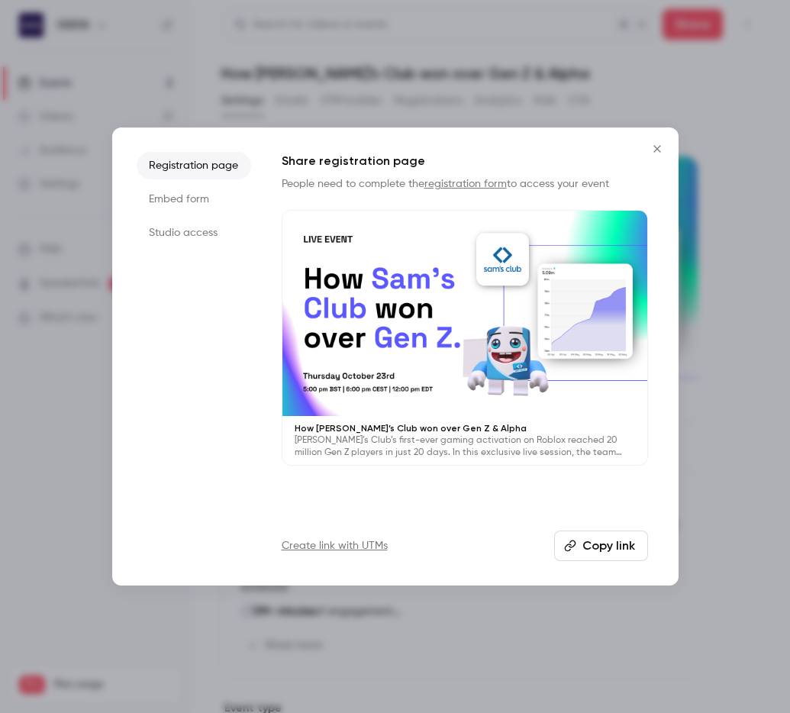
click at [653, 148] on icon "Close" at bounding box center [657, 149] width 18 height 12
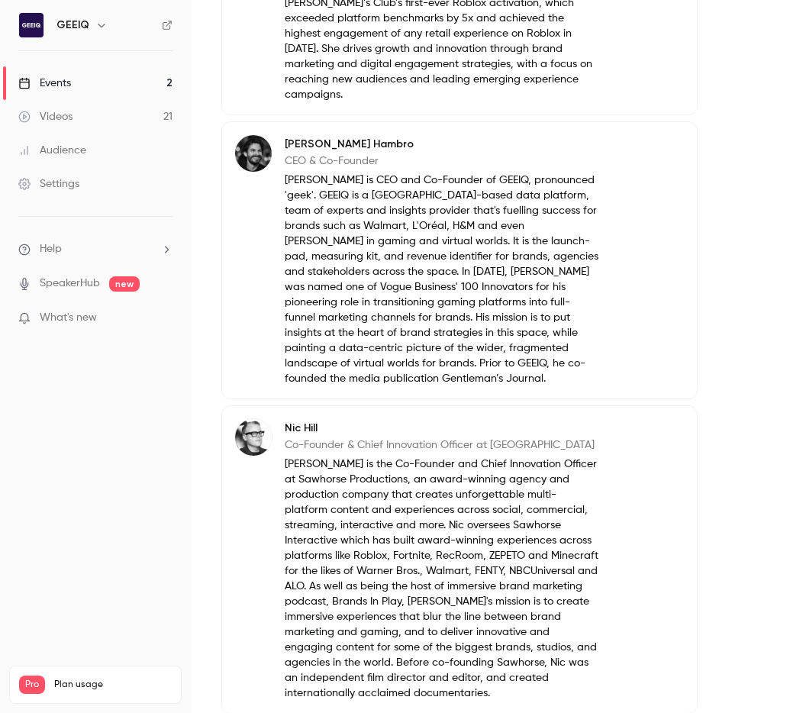
scroll to position [1081, 0]
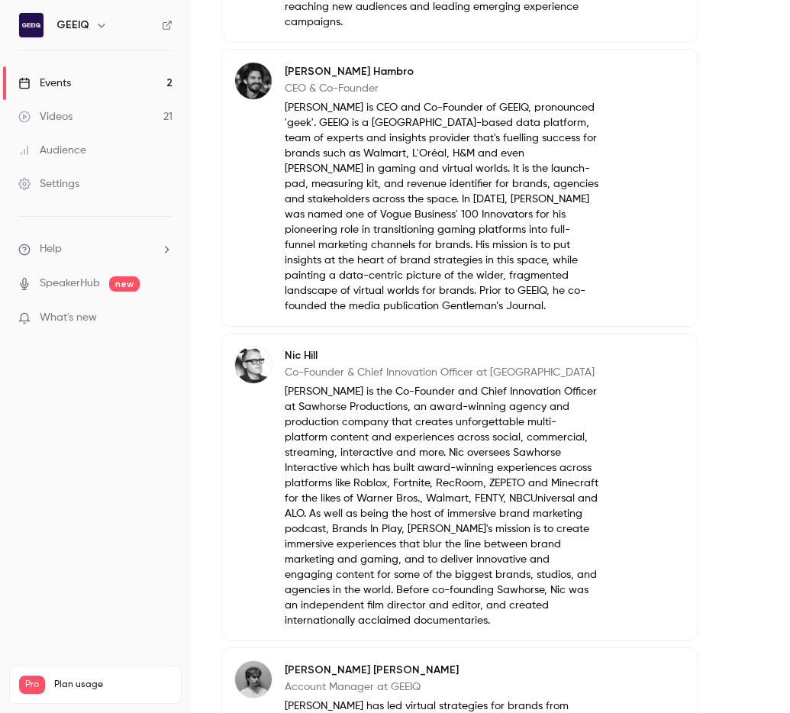
click at [611, 451] on div "Nic Hill Co-Founder & Chief Innovation Officer at Sawhorse Nic Hill is the Co-F…" at bounding box center [459, 487] width 476 height 308
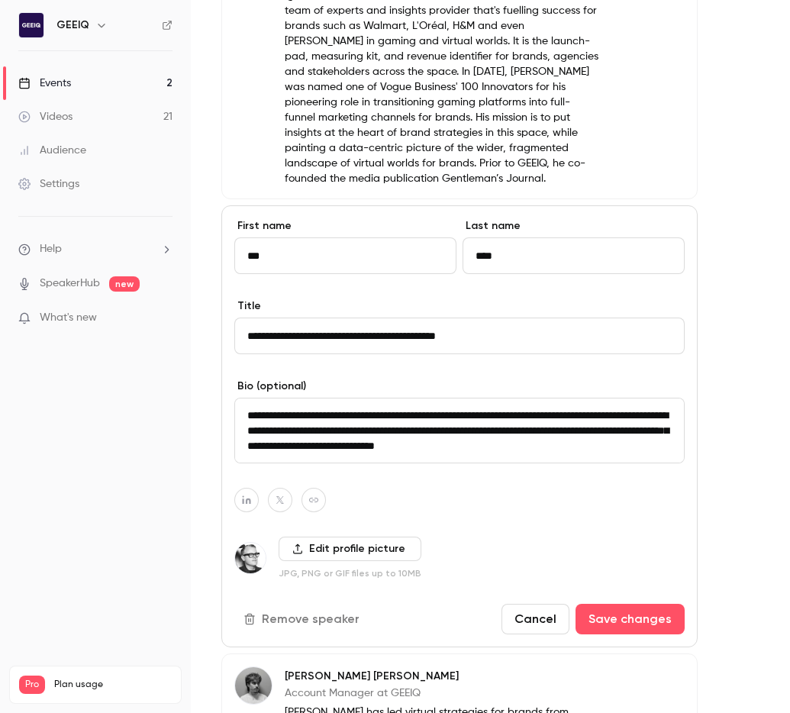
scroll to position [1212, 0]
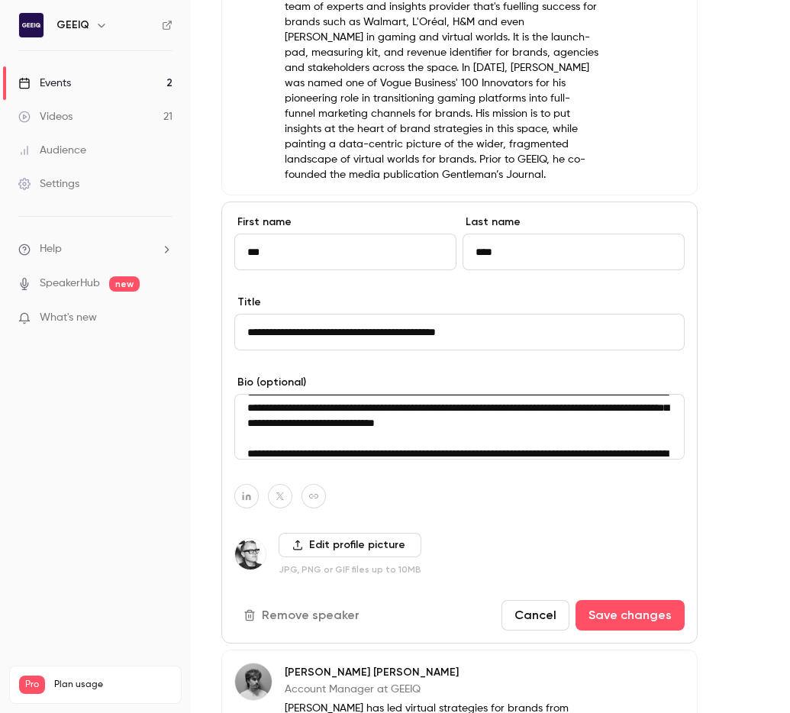
click at [442, 405] on textarea "**********" at bounding box center [459, 427] width 450 height 66
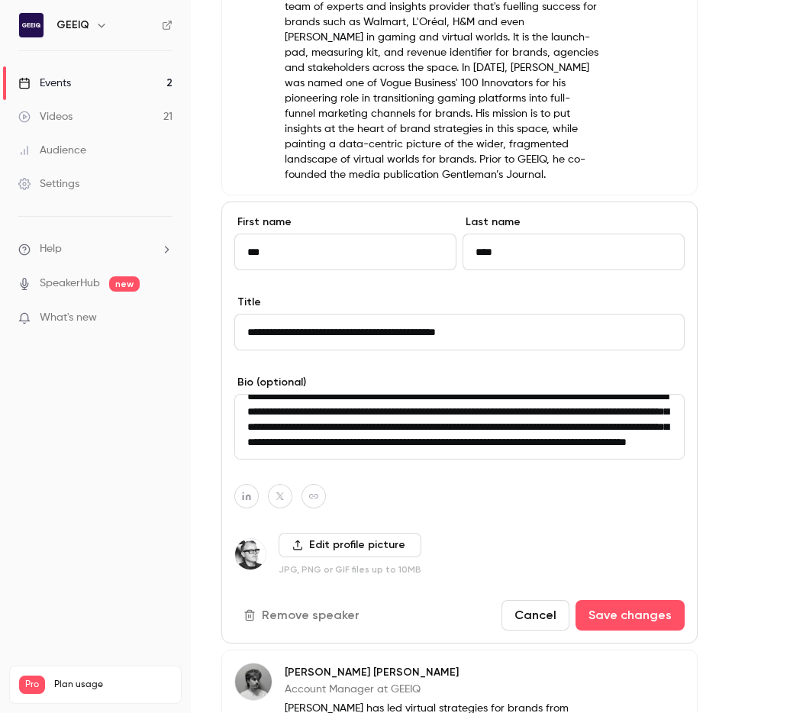
scroll to position [170, 0]
click at [636, 601] on button "Save changes" at bounding box center [630, 615] width 109 height 31
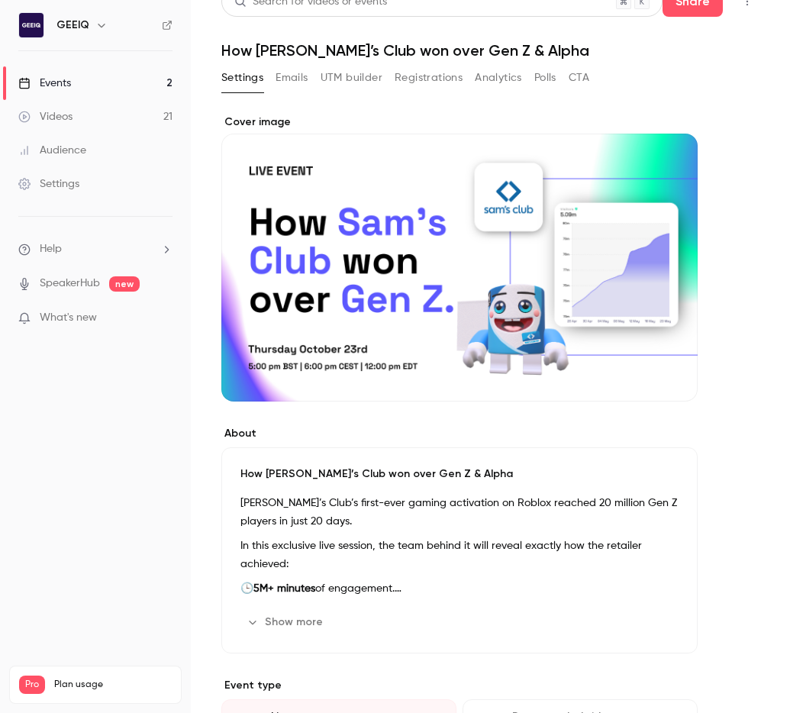
scroll to position [0, 0]
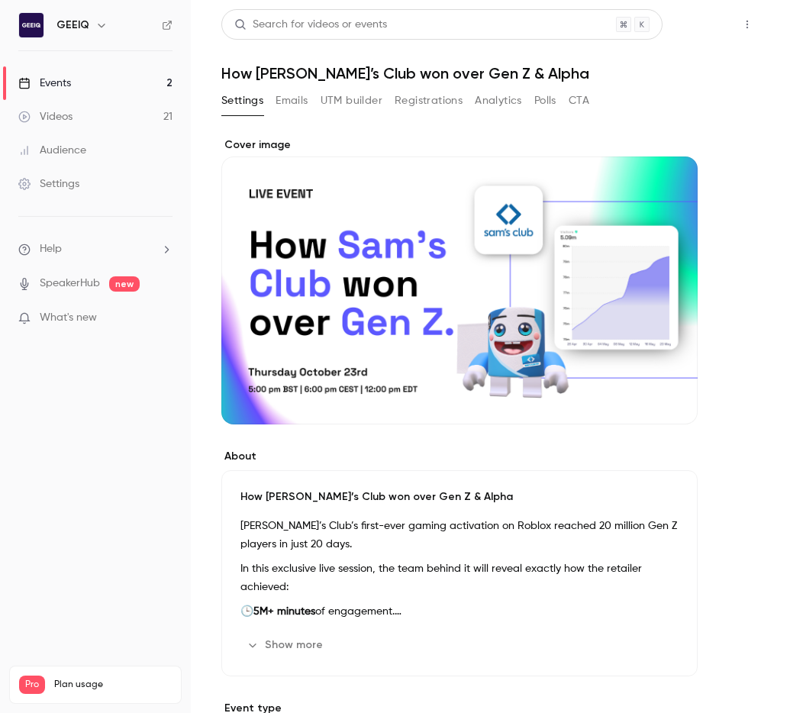
click at [687, 26] on button "Share" at bounding box center [693, 24] width 60 height 31
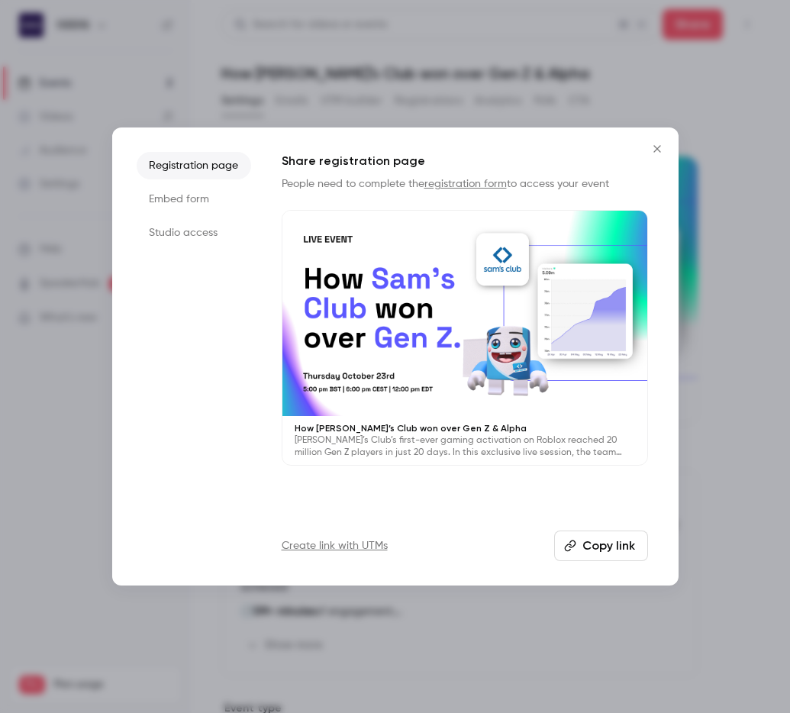
click at [597, 528] on div "Share registration page People need to complete the registration form to access…" at bounding box center [465, 356] width 366 height 409
drag, startPoint x: 589, startPoint y: 542, endPoint x: 289, endPoint y: 560, distance: 300.6
click at [588, 542] on button "Copy link" at bounding box center [601, 546] width 94 height 31
click at [715, 235] on div at bounding box center [395, 356] width 790 height 713
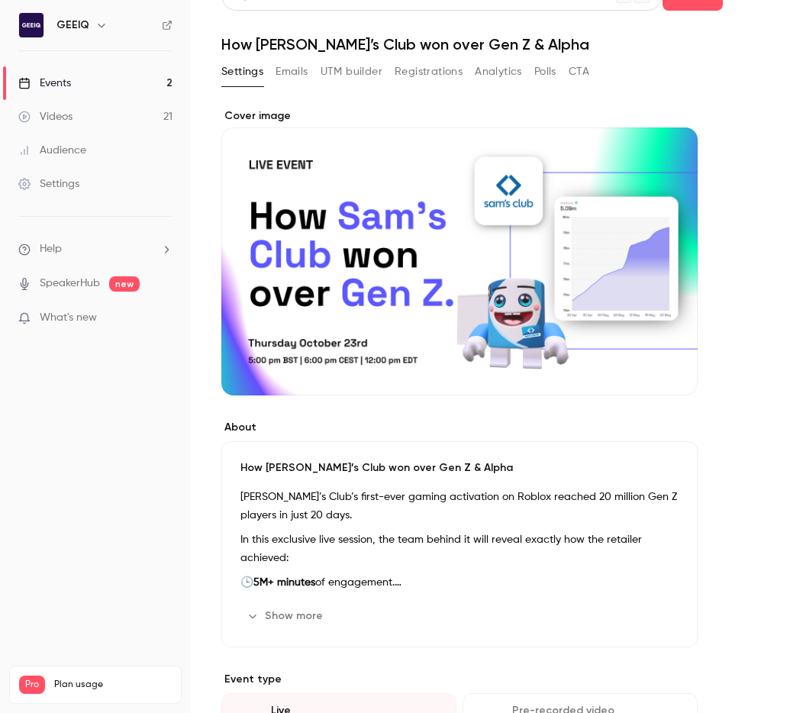
scroll to position [31, 0]
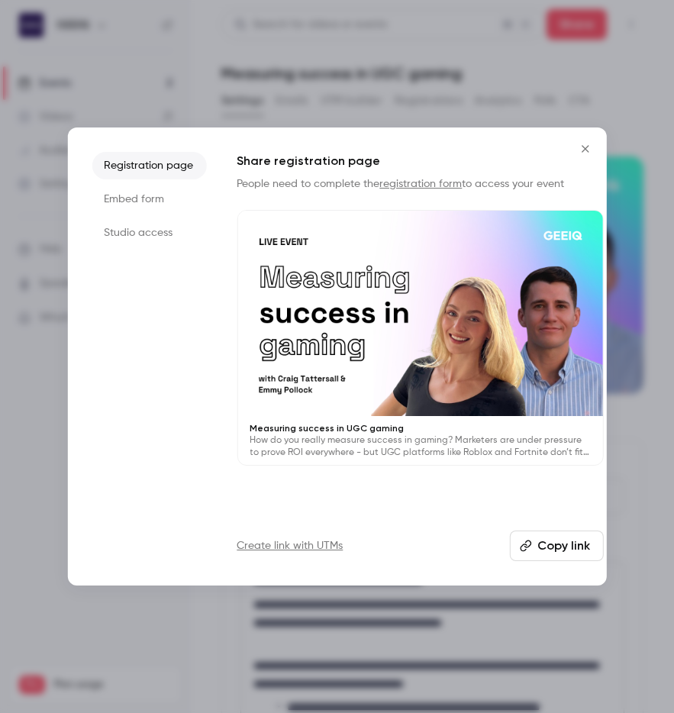
click at [459, 75] on div at bounding box center [337, 356] width 674 height 713
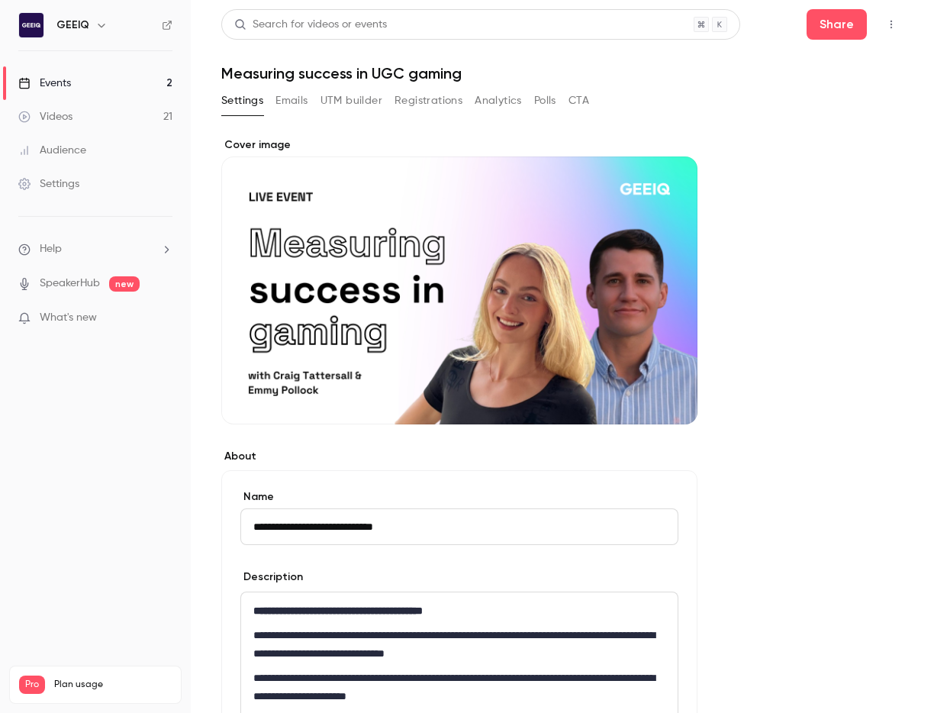
click at [297, 105] on button "Emails" at bounding box center [292, 101] width 32 height 24
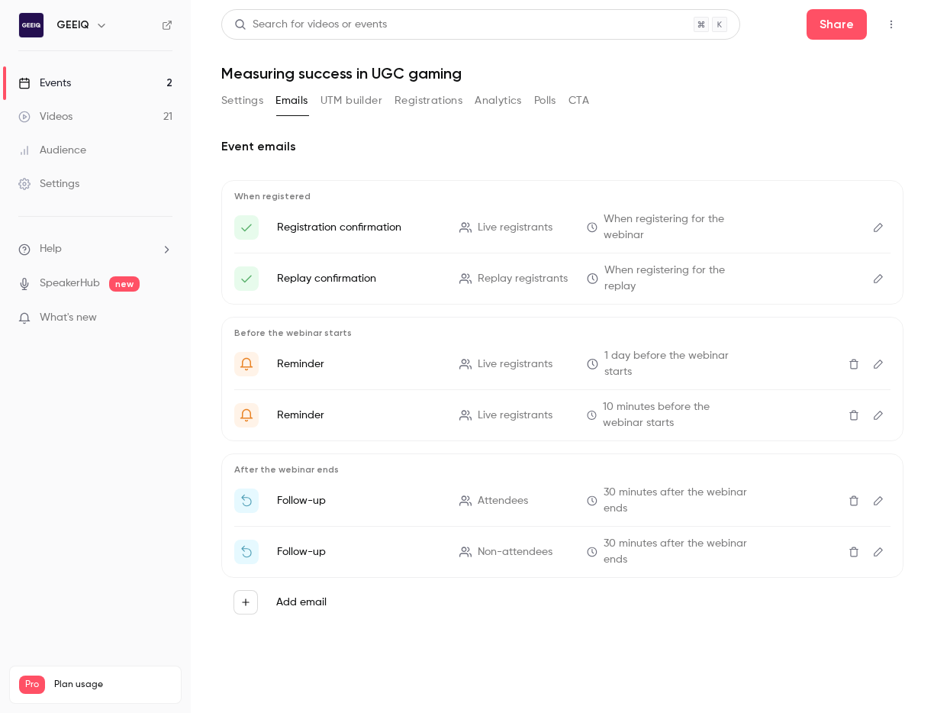
click at [237, 102] on button "Settings" at bounding box center [242, 101] width 42 height 24
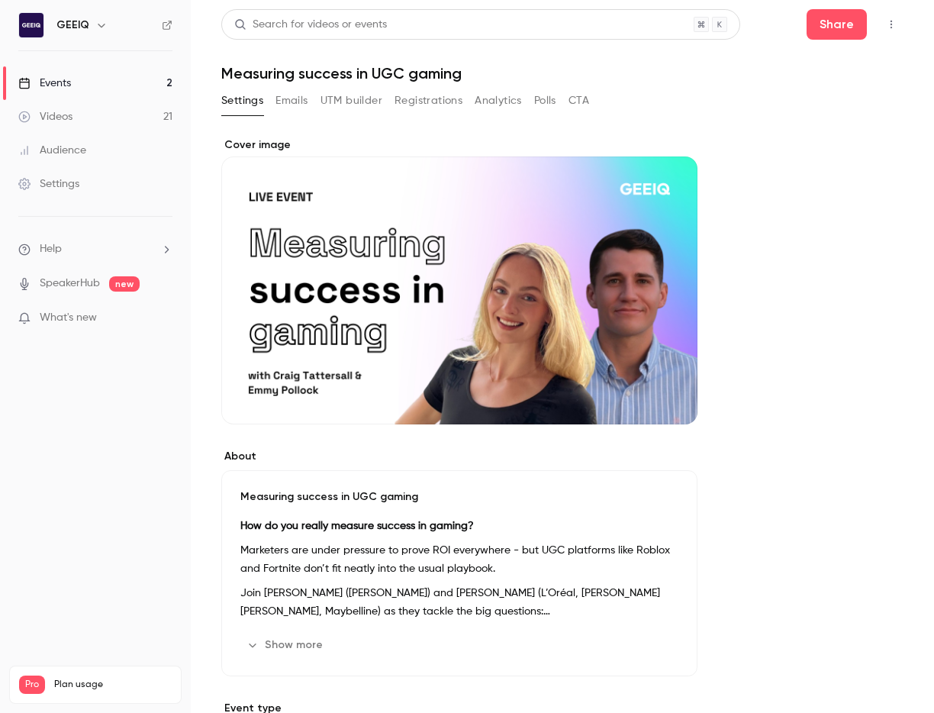
click at [450, 100] on button "Registrations" at bounding box center [429, 101] width 68 height 24
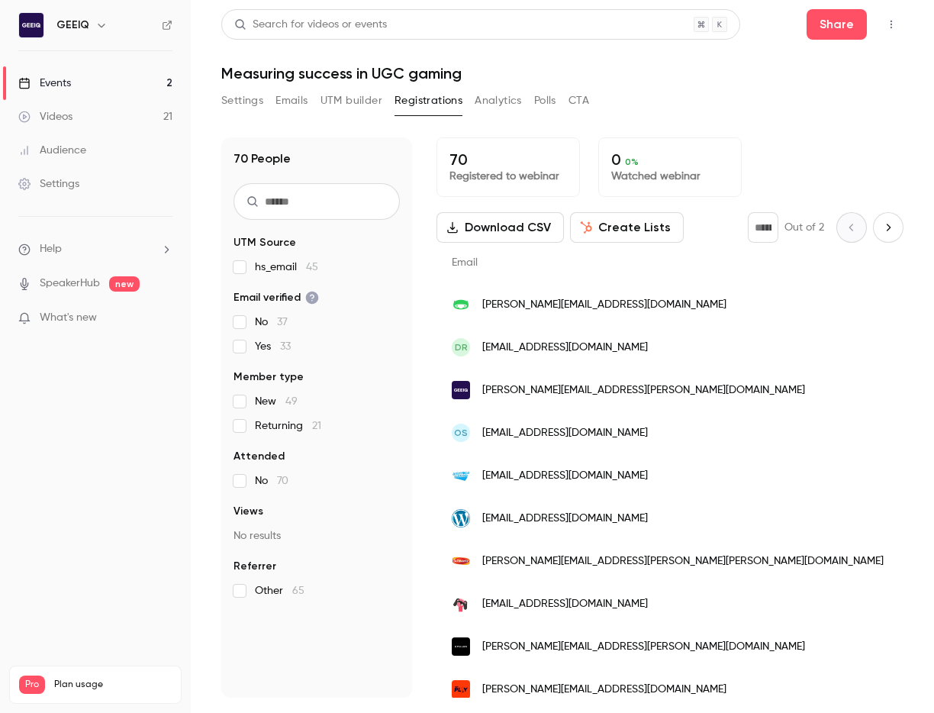
click at [105, 78] on link "Events 2" at bounding box center [95, 83] width 191 height 34
